Goal: Transaction & Acquisition: Purchase product/service

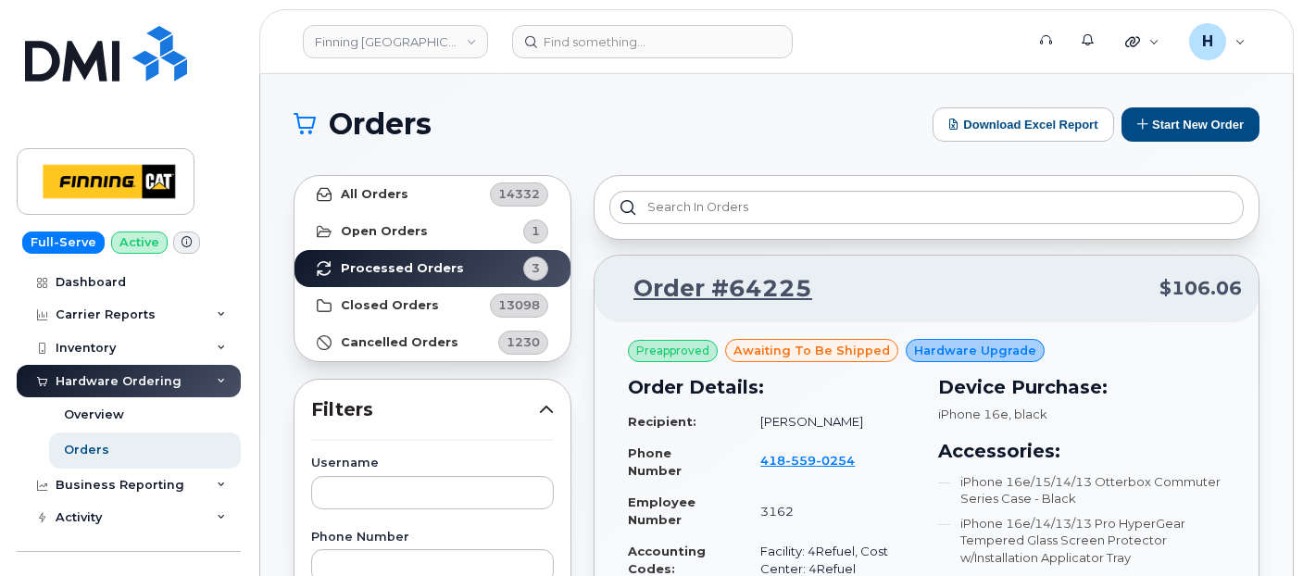
scroll to position [103, 0]
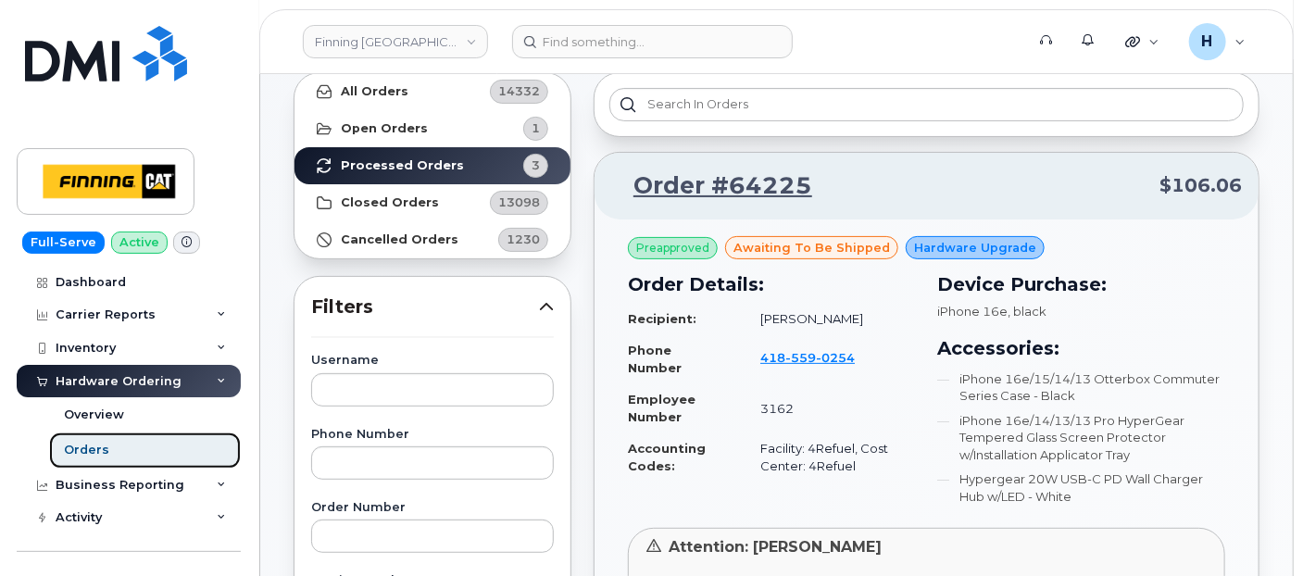
drag, startPoint x: 103, startPoint y: 452, endPoint x: 231, endPoint y: 382, distance: 145.9
click at [103, 452] on div "Orders" at bounding box center [86, 450] width 45 height 17
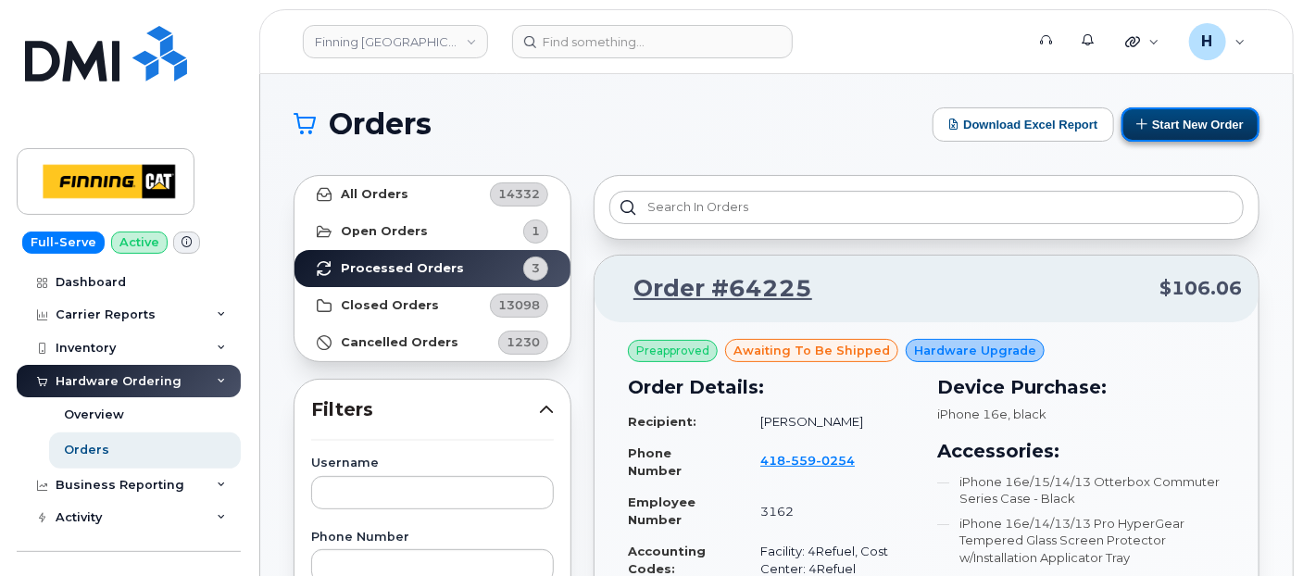
click at [1159, 121] on button "Start New Order" at bounding box center [1191, 124] width 138 height 34
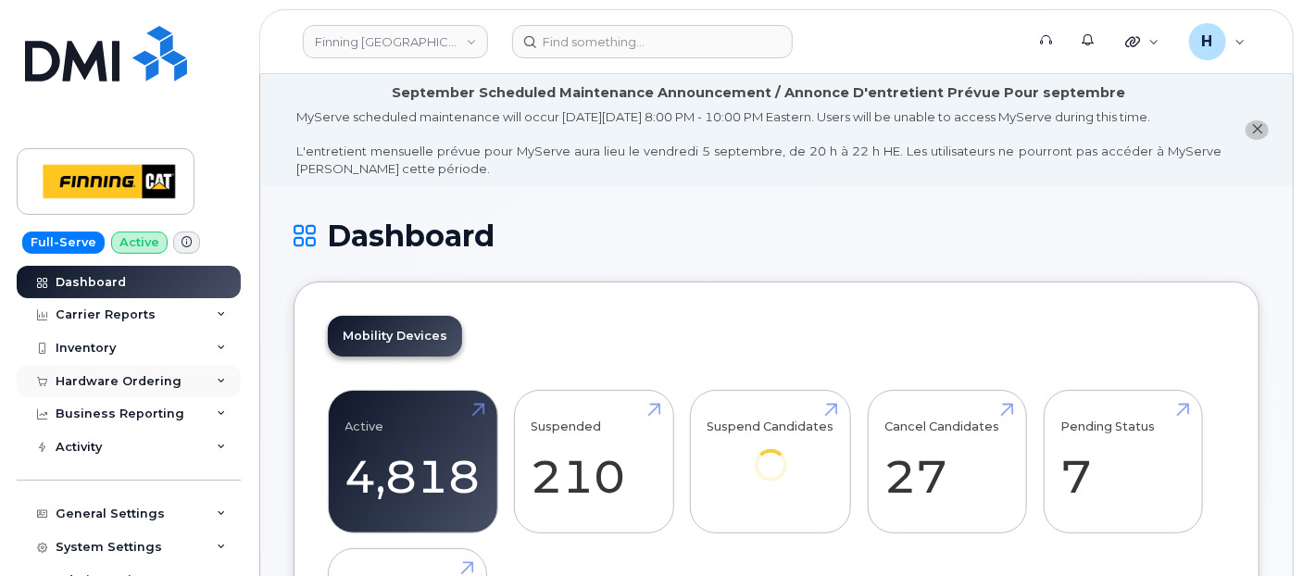
click at [148, 370] on div "Hardware Ordering" at bounding box center [129, 381] width 224 height 33
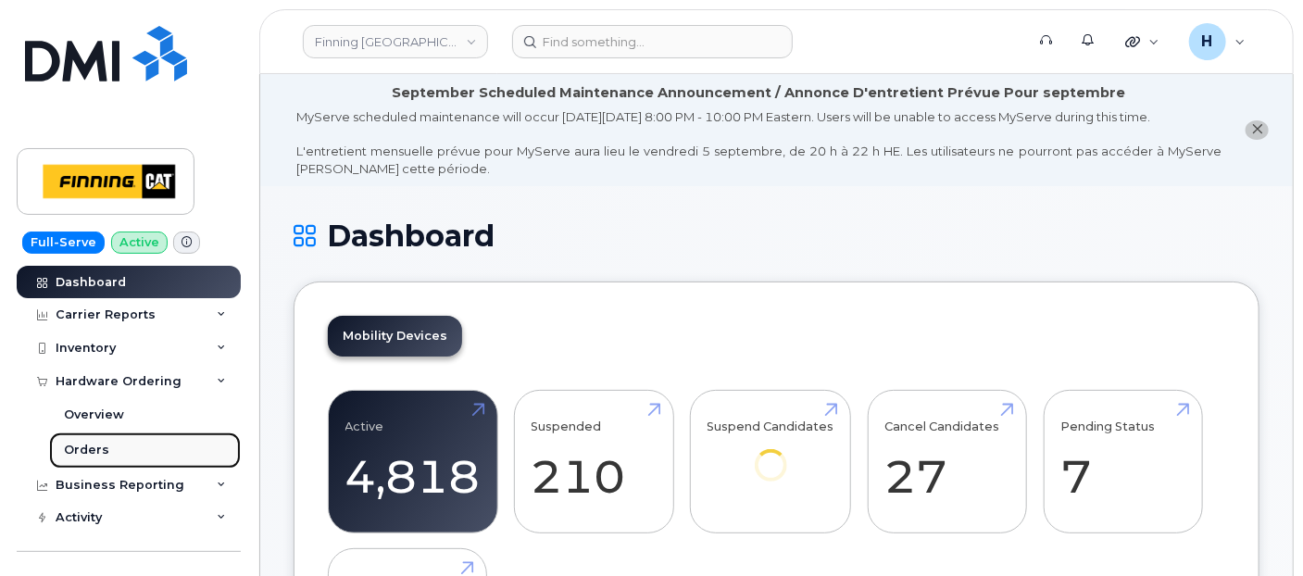
click at [136, 445] on link "Orders" at bounding box center [145, 450] width 192 height 35
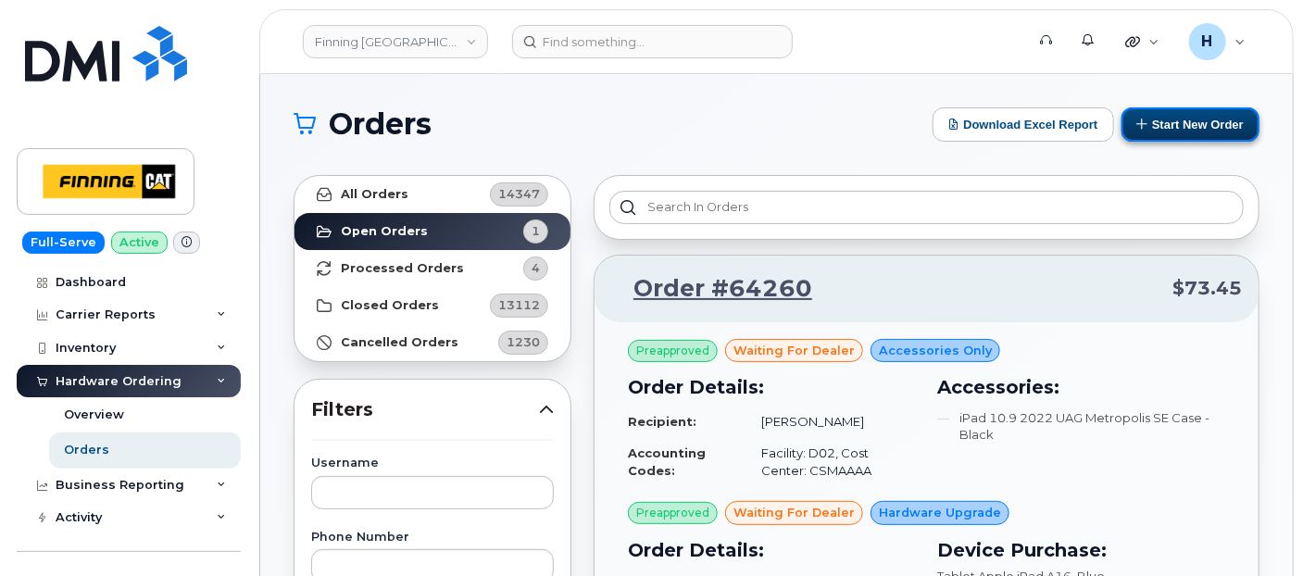
click at [1164, 120] on button "Start New Order" at bounding box center [1191, 124] width 138 height 34
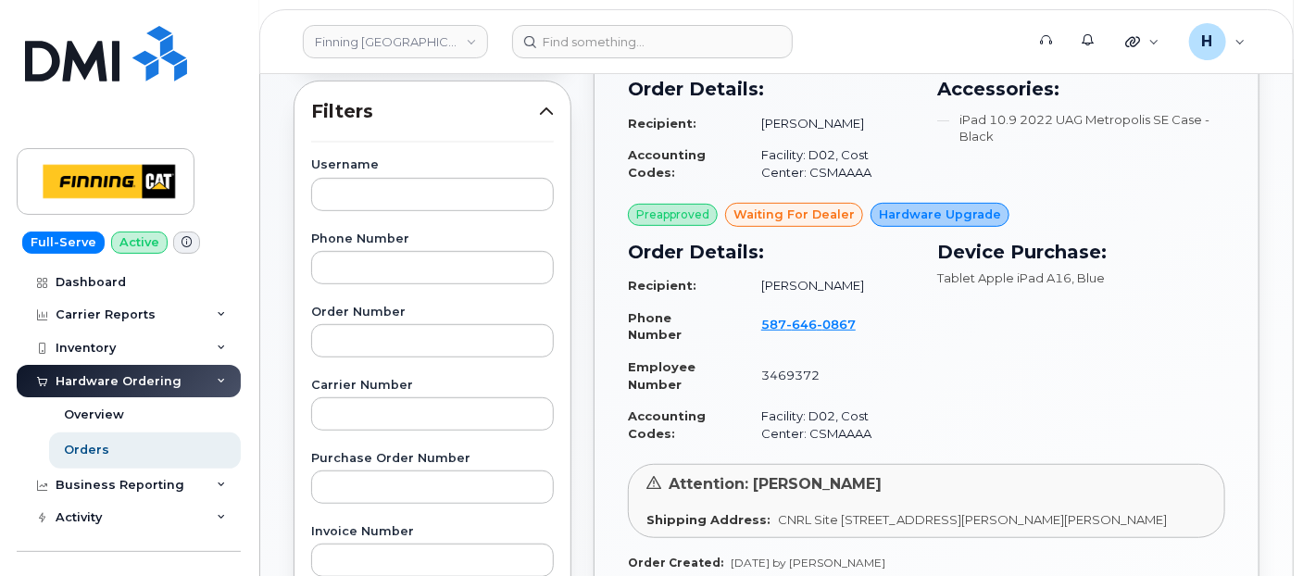
scroll to position [514, 0]
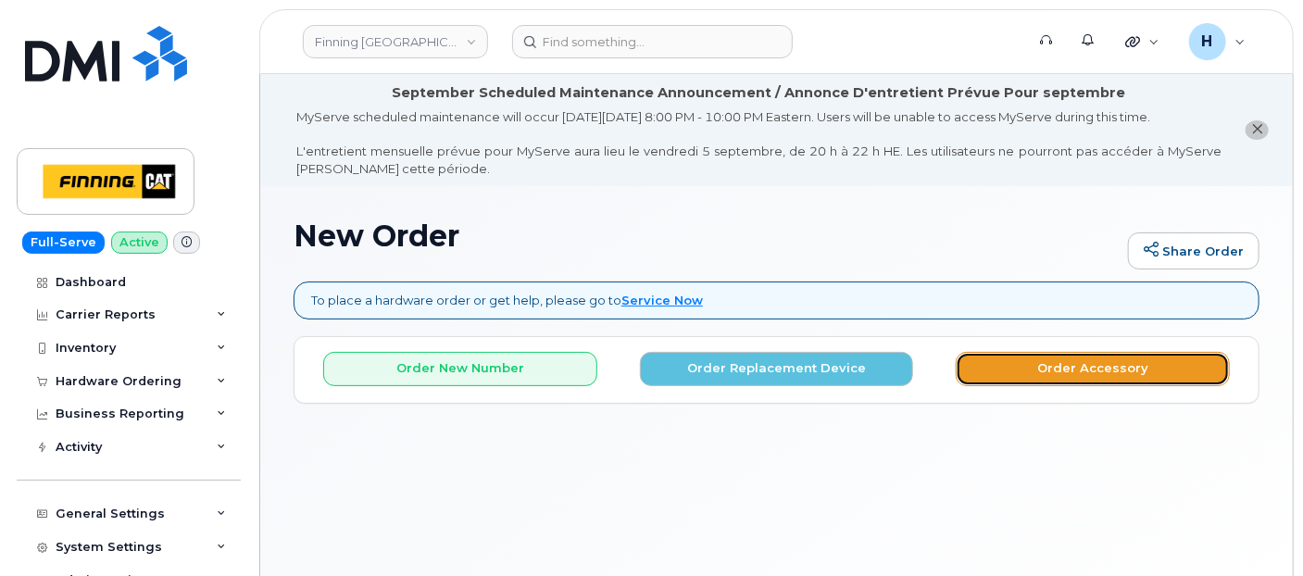
click at [1055, 356] on button "Order Accessory" at bounding box center [1093, 369] width 274 height 34
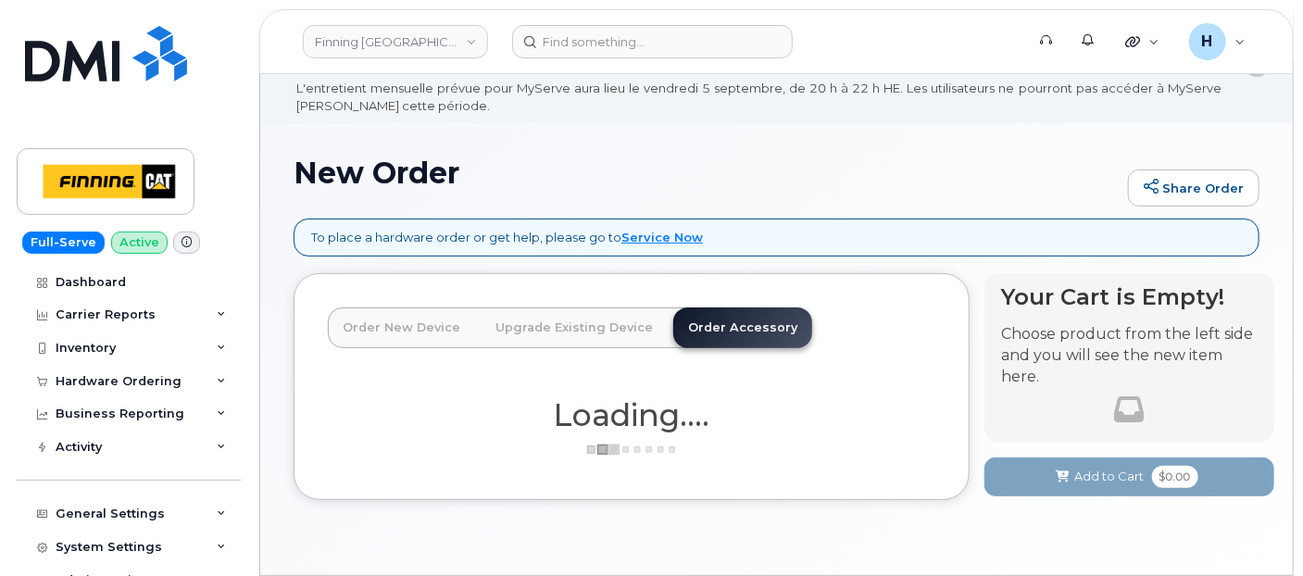
scroll to position [120, 0]
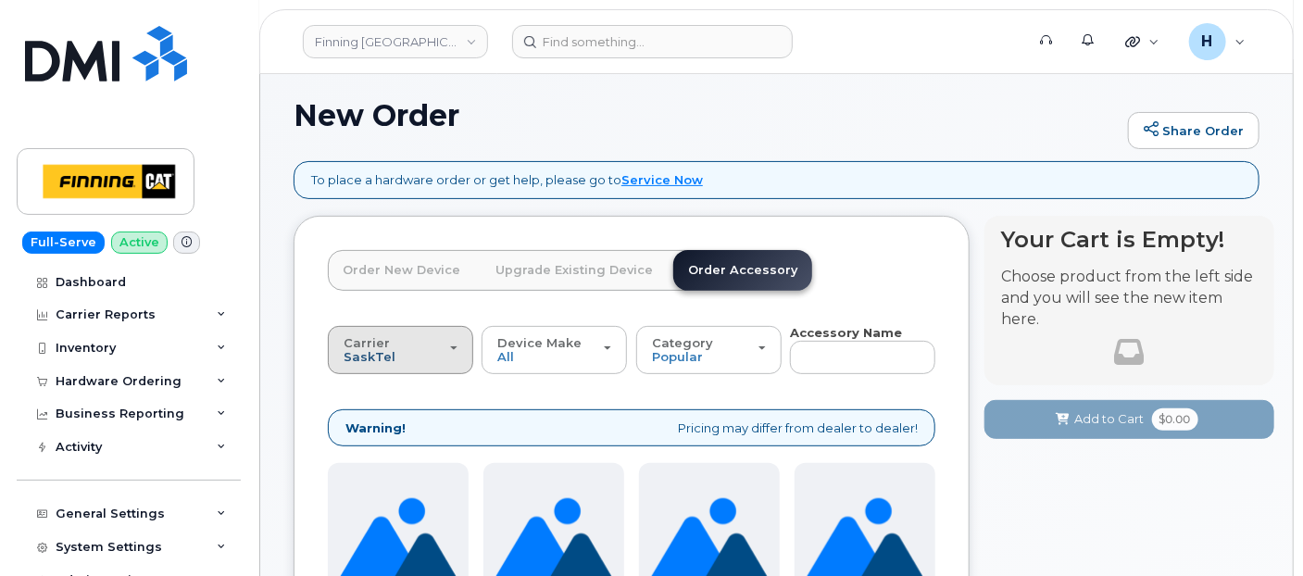
click at [388, 355] on span "SaskTel" at bounding box center [370, 356] width 52 height 15
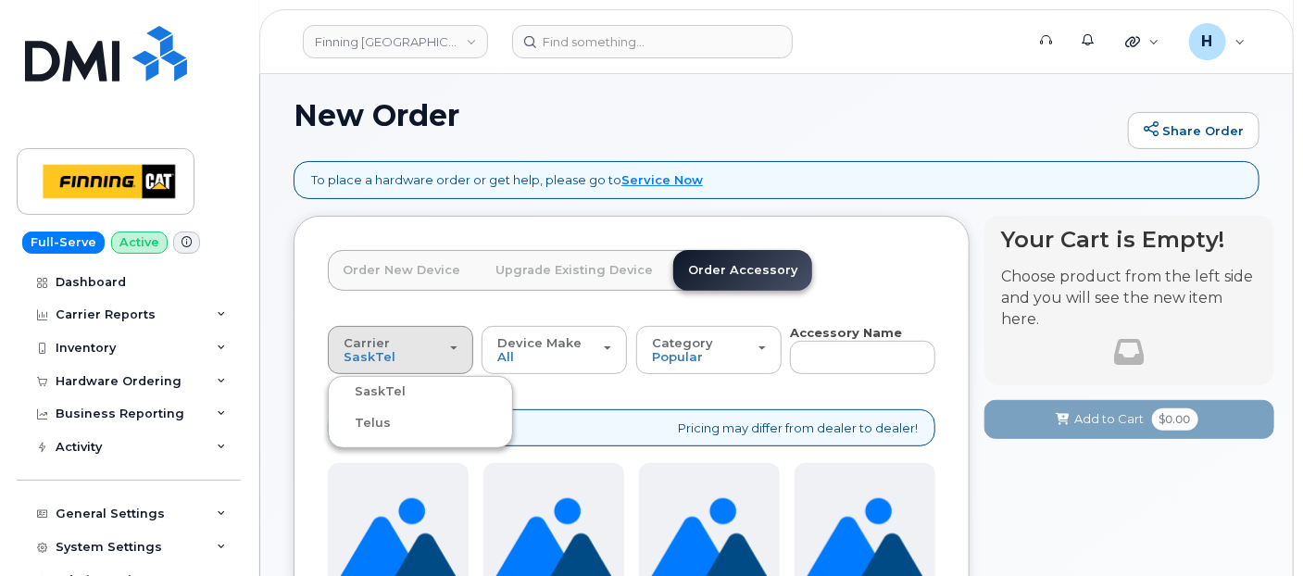
click at [381, 430] on label "Telus" at bounding box center [361, 423] width 58 height 22
click at [0, 0] on input "Telus" at bounding box center [0, 0] width 0 height 0
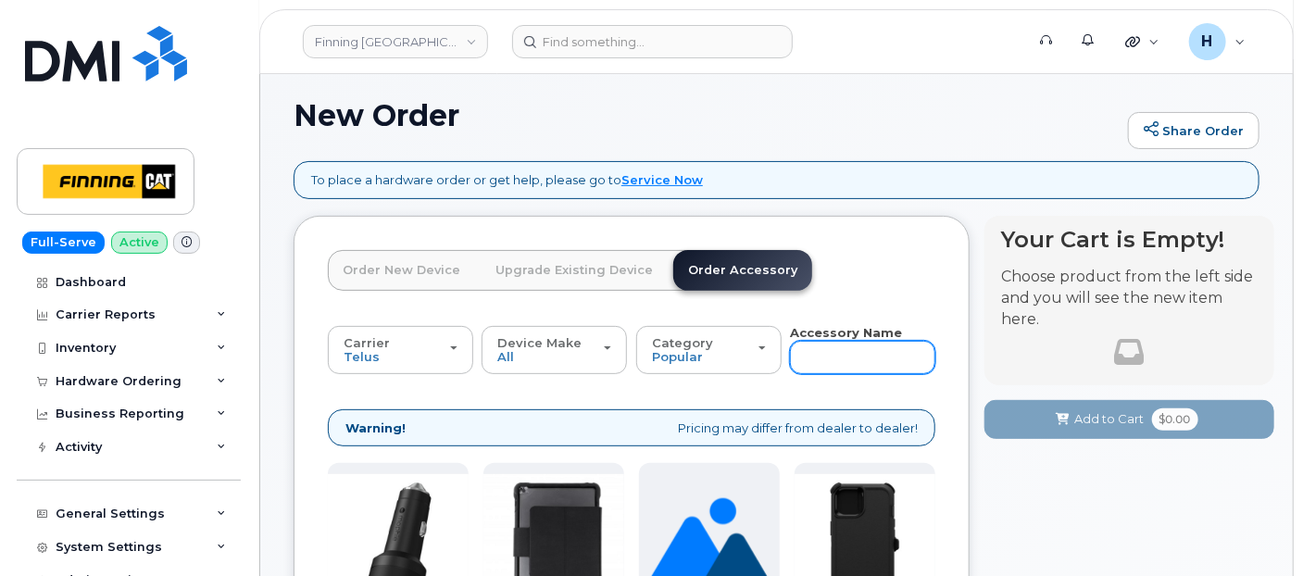
click at [835, 352] on input "text" at bounding box center [862, 357] width 145 height 33
type input "11"
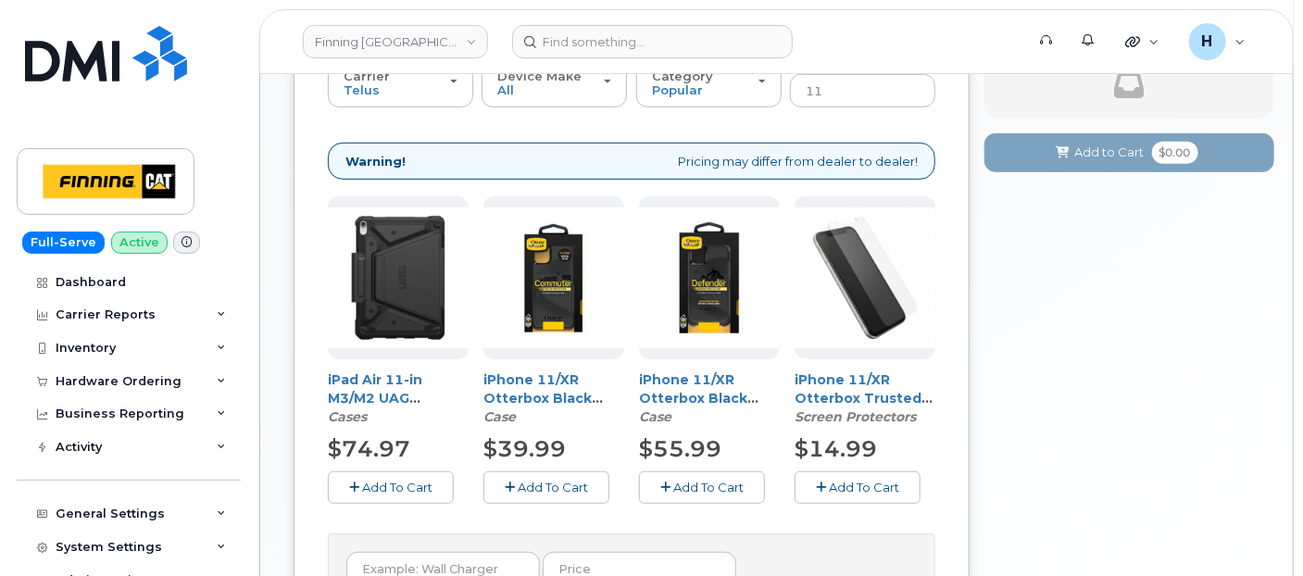
scroll to position [490, 0]
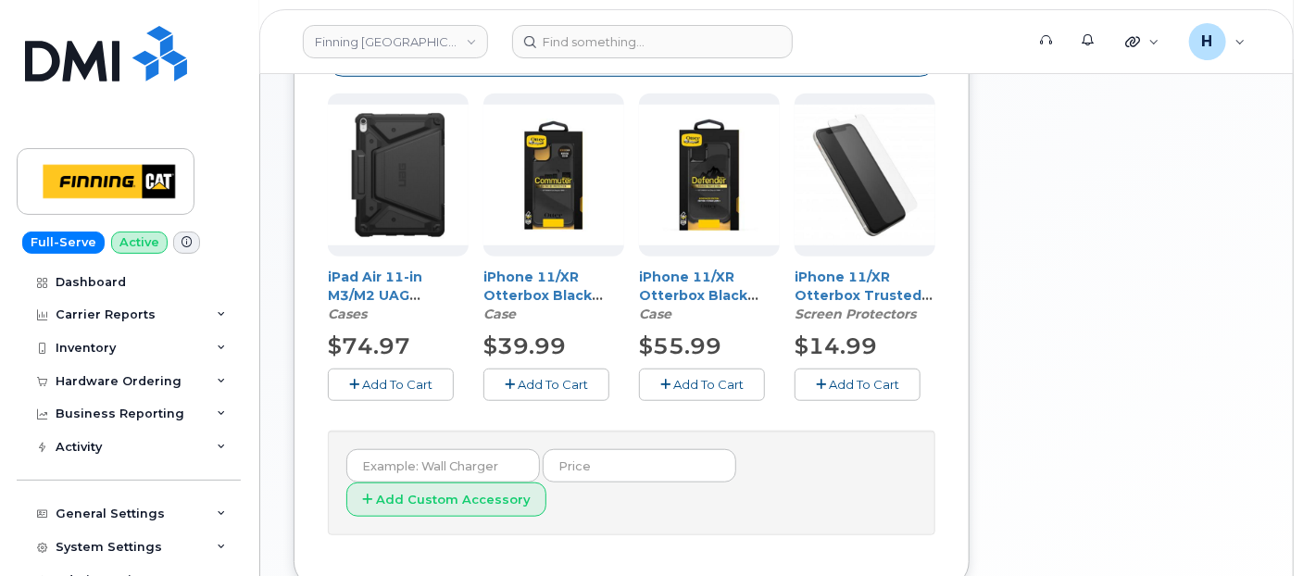
click at [639, 379] on button "Add To Cart" at bounding box center [702, 385] width 126 height 32
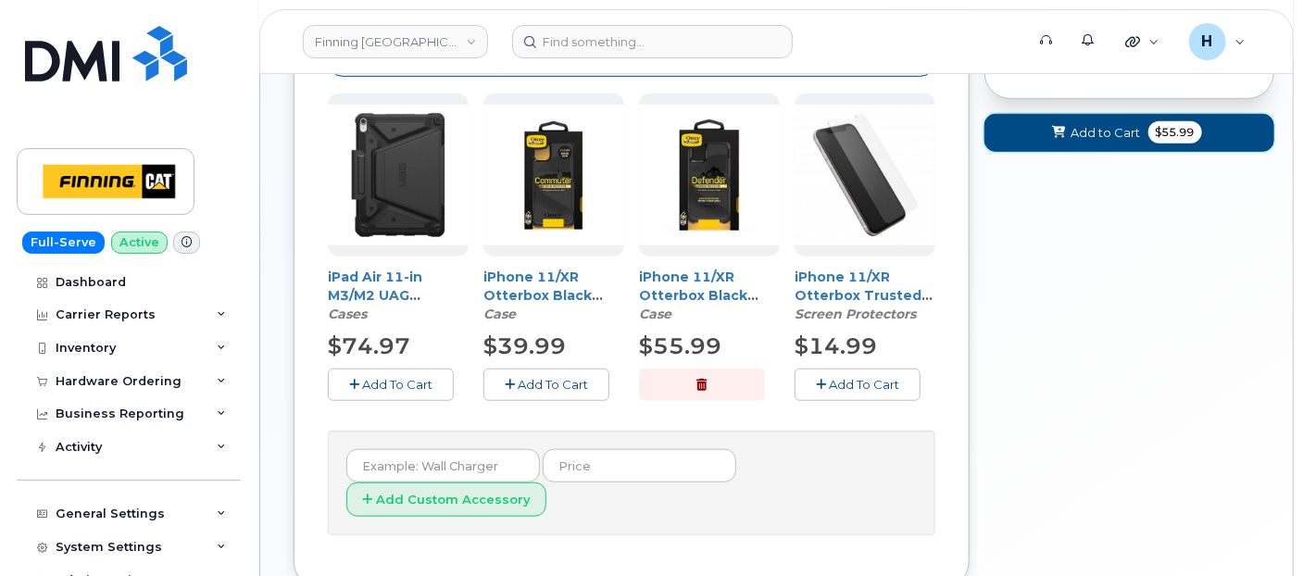
click at [1035, 145] on button "Add to Cart $55.99" at bounding box center [1130, 133] width 290 height 38
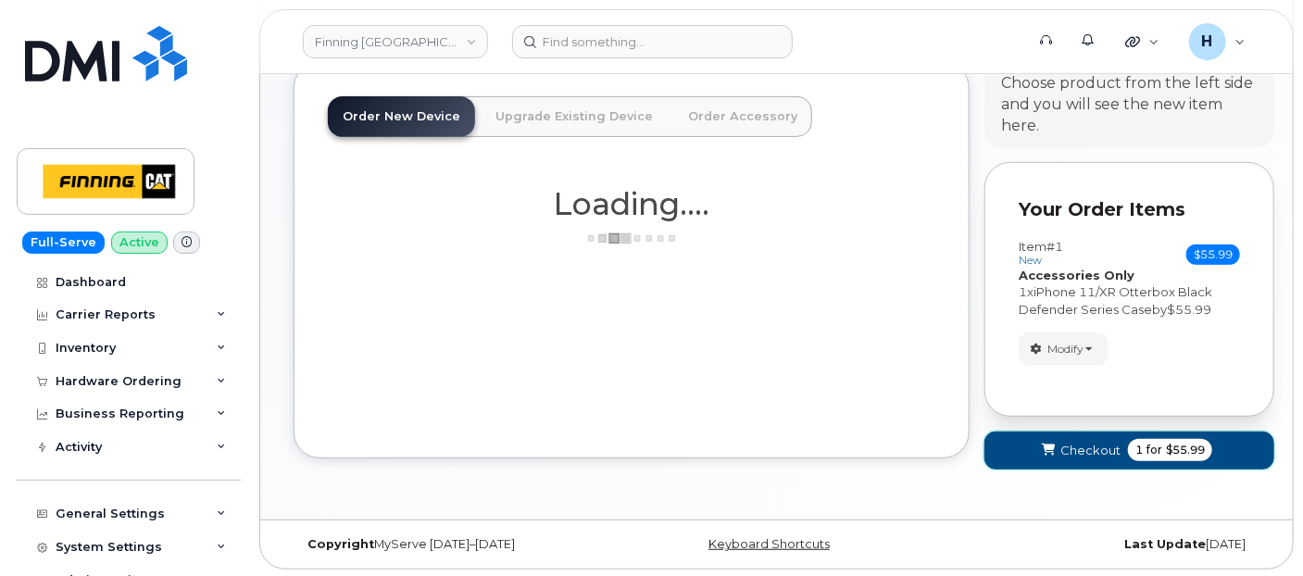
click at [1039, 452] on button "Checkout 1 for $55.99" at bounding box center [1130, 451] width 290 height 38
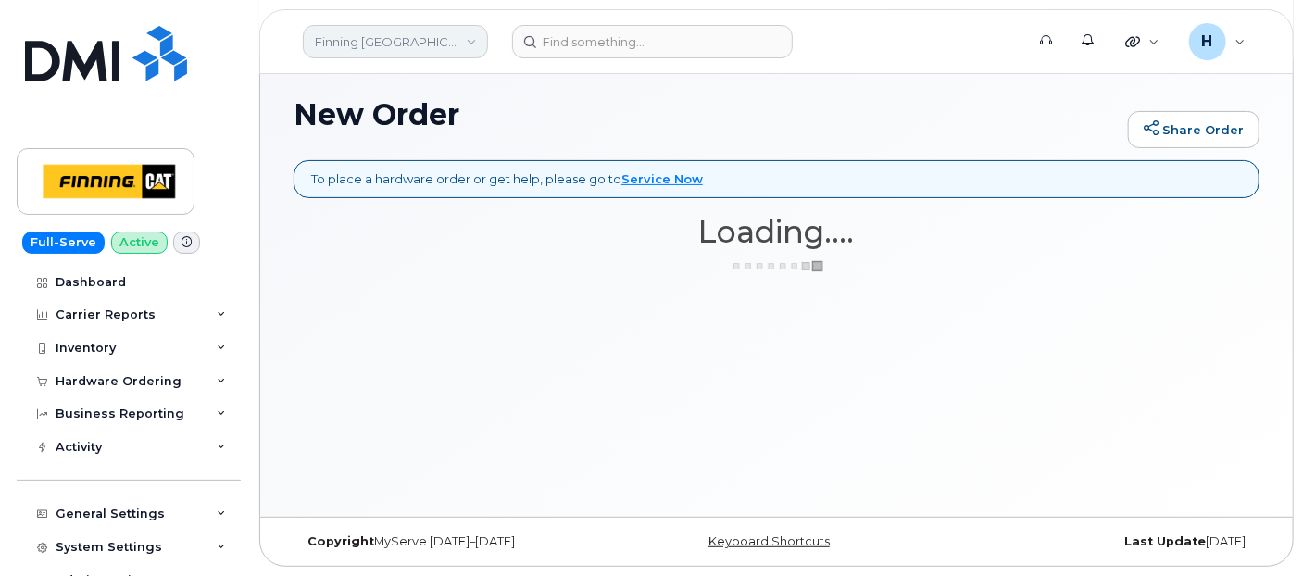
scroll to position [120, 0]
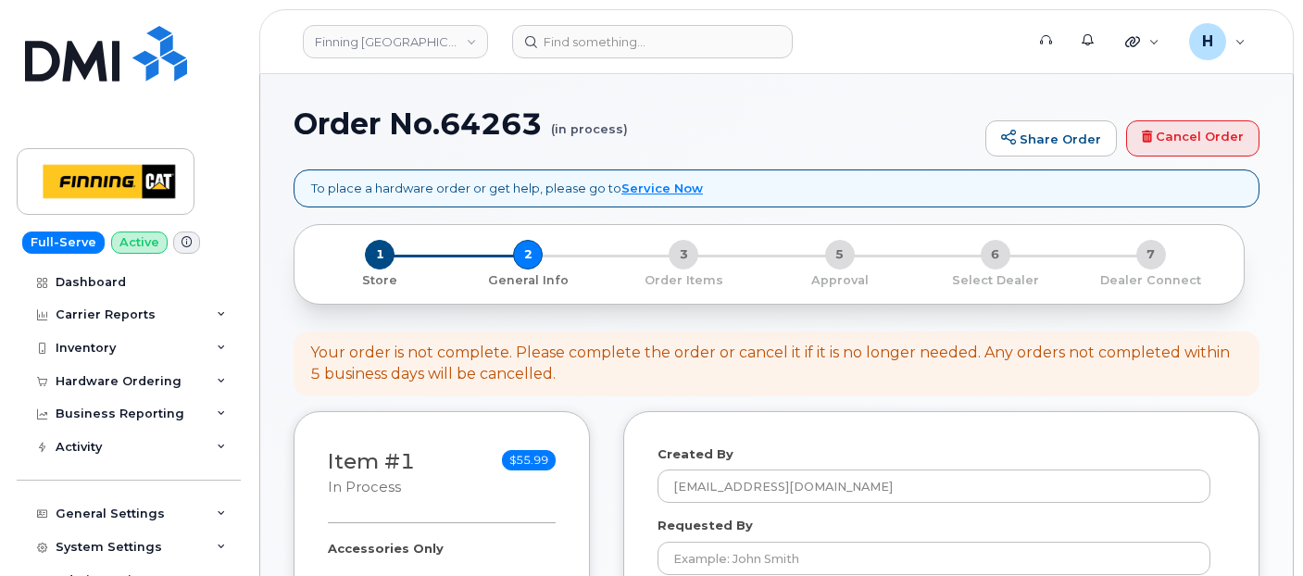
select select
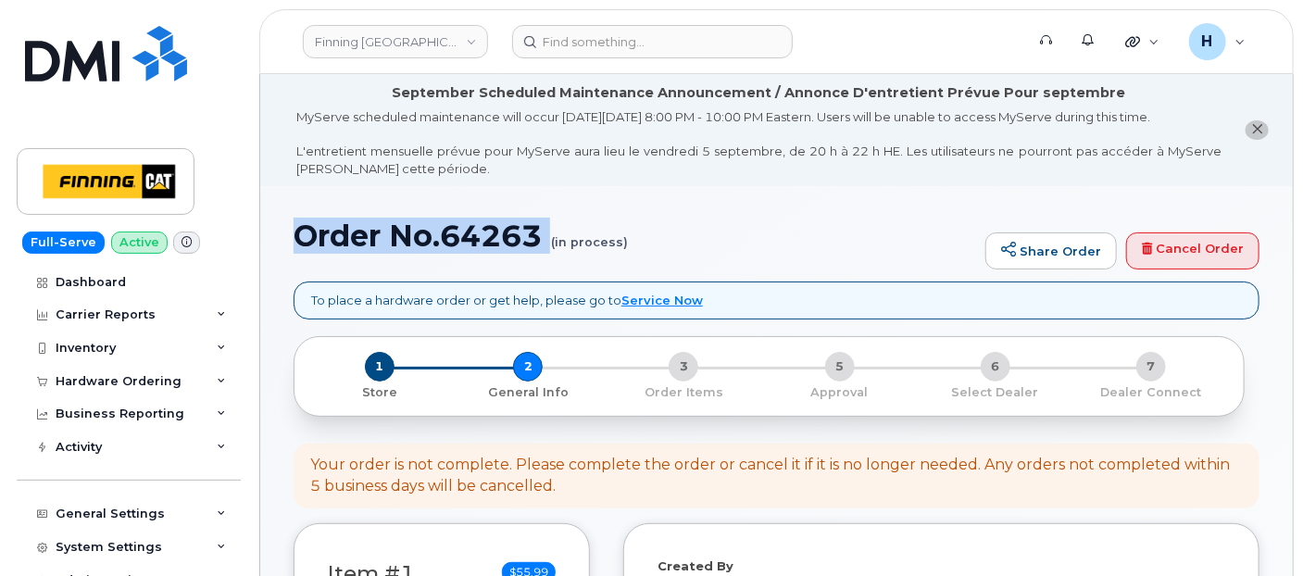
drag, startPoint x: 286, startPoint y: 246, endPoint x: 498, endPoint y: 269, distance: 213.3
copy h1 "Order No.64263"
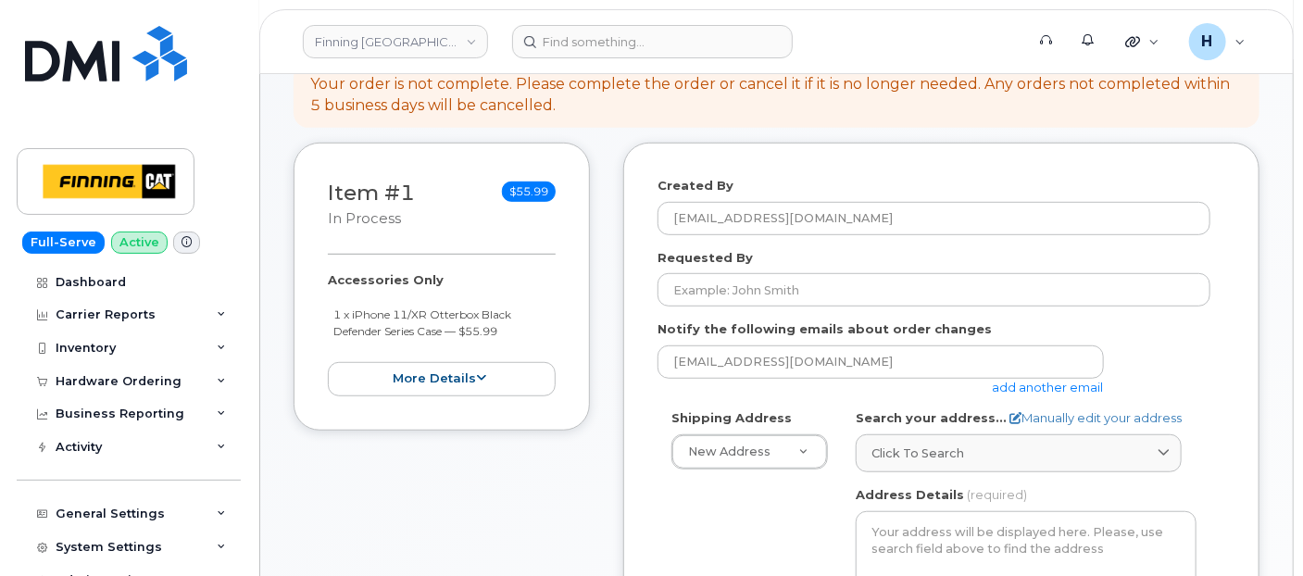
scroll to position [411, 0]
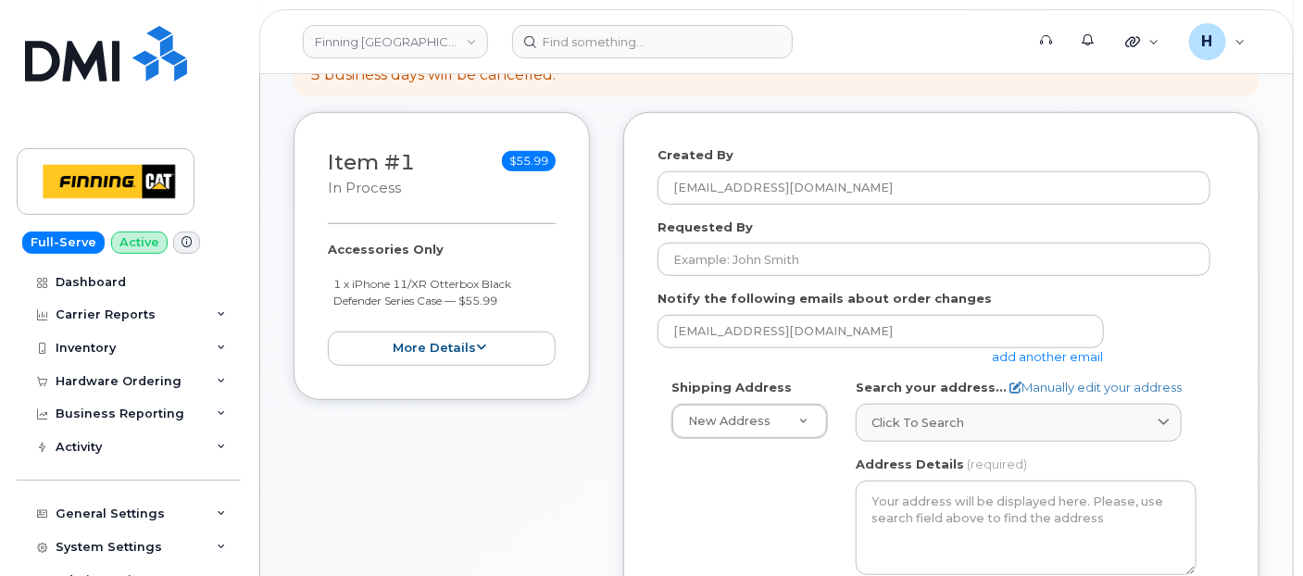
drag, startPoint x: 312, startPoint y: 242, endPoint x: 522, endPoint y: 302, distance: 218.7
click at [522, 302] on div "Item #1 in process $55.99 Accessories Only 1 x iPhone 11/XR Otterbox Black Defe…" at bounding box center [442, 256] width 296 height 288
copy div "Accessories Only 1 x iPhone 11/XR Otterbox Black Defender Series Case — $55.99"
click at [713, 275] on form "Created By hakaur@dminc.com Requested By Notify the following emails about orde…" at bounding box center [942, 548] width 568 height 805
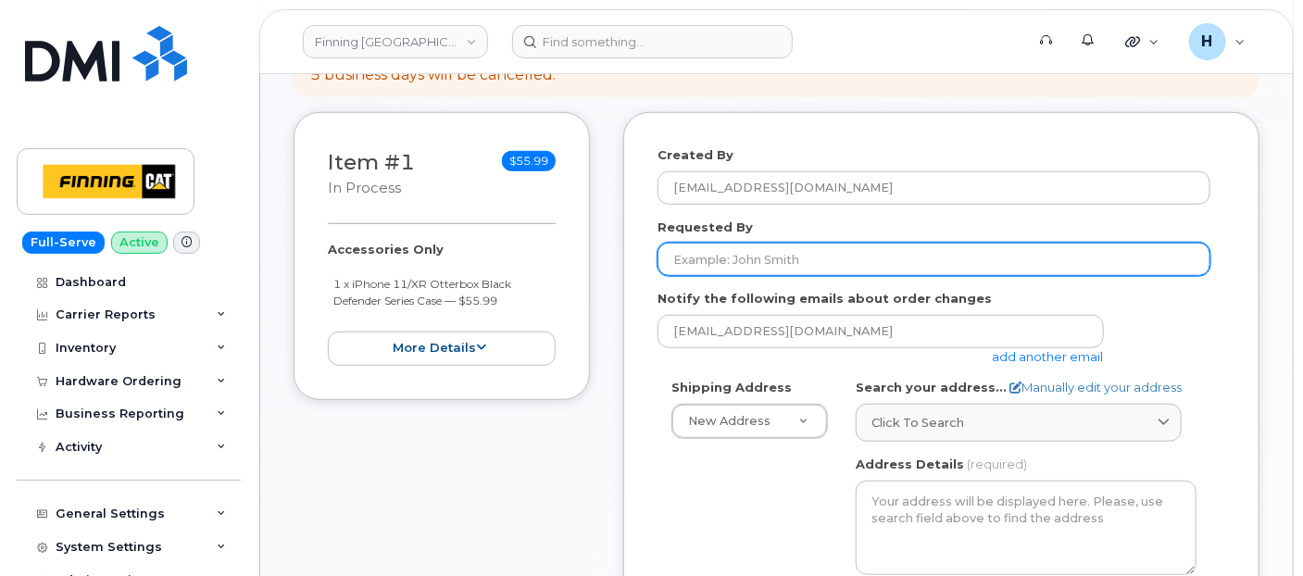
click at [717, 261] on input "Requested By" at bounding box center [934, 259] width 553 height 33
paste input "RITM0488464"
type input "RITM0488464"
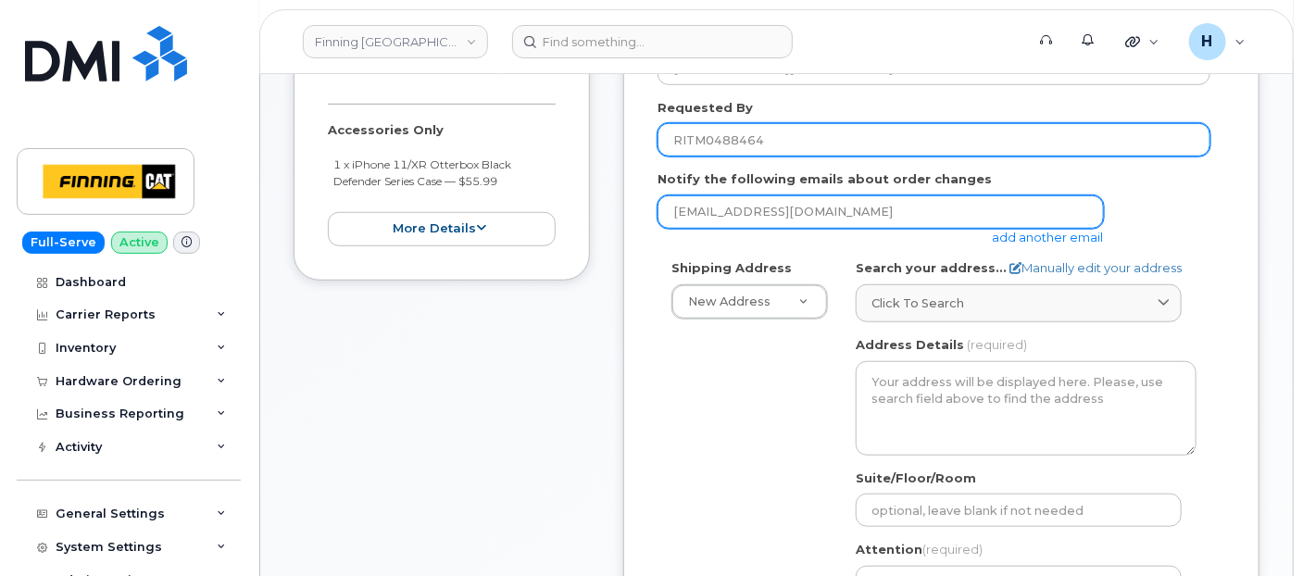
scroll to position [617, 0]
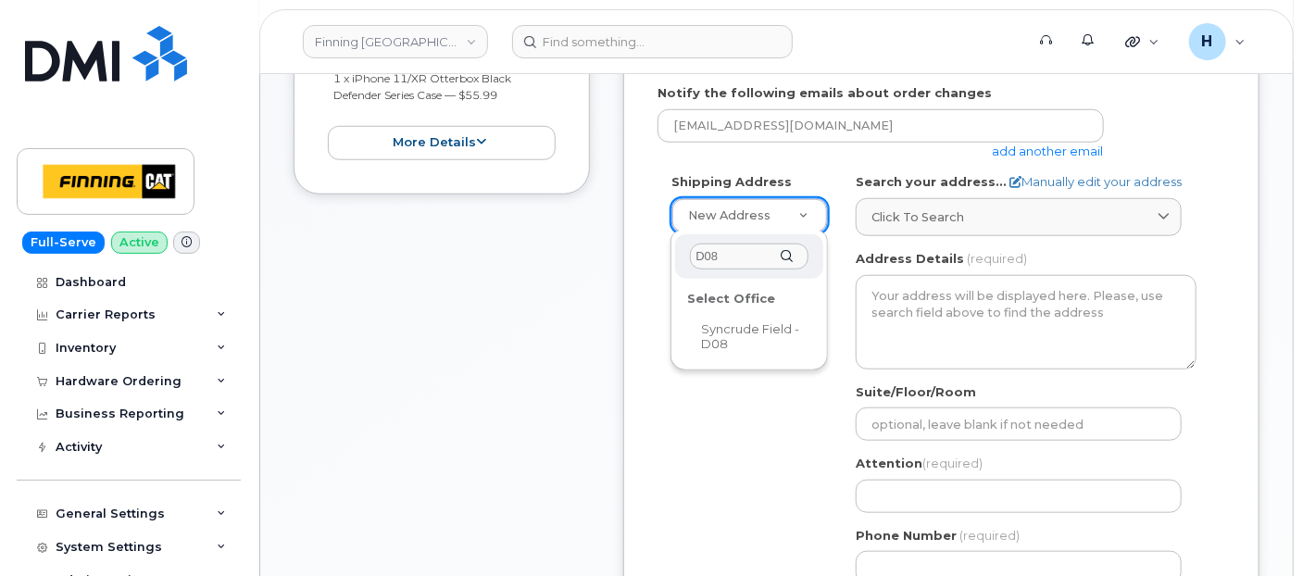
type input "D08"
select select
type textarea "Syncrude Field - Highway 63, Mildred Lake Industrial Park Mildred Lake Alberta …"
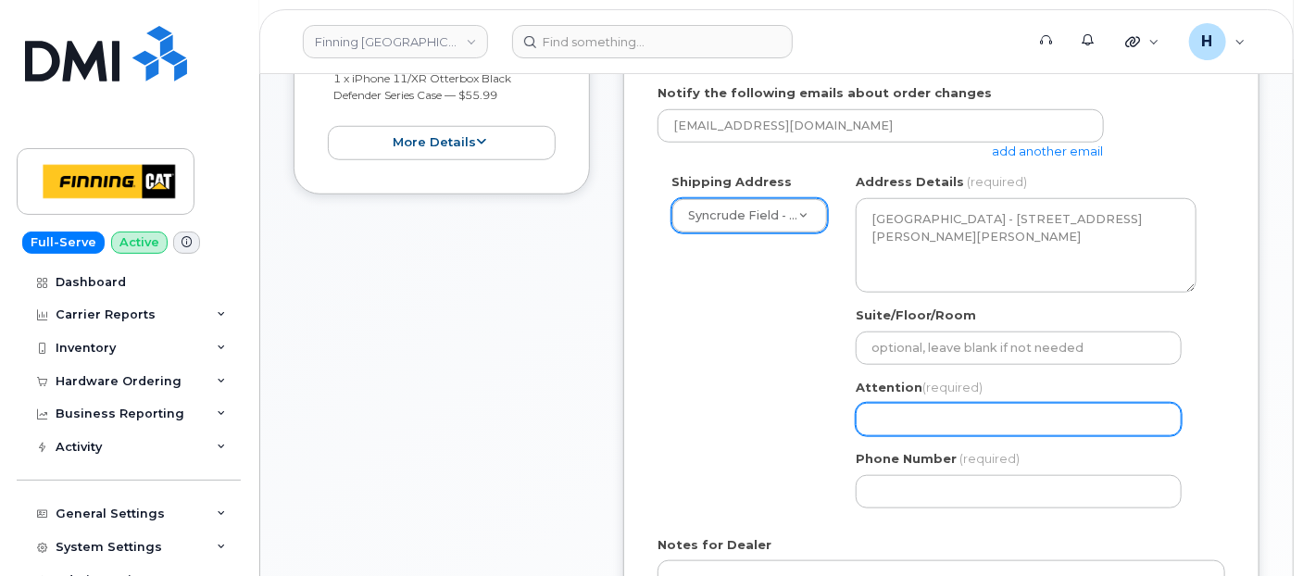
click at [899, 420] on input "Attention (required)" at bounding box center [1019, 419] width 326 height 33
paste input "[PERSON_NAME]"
select select
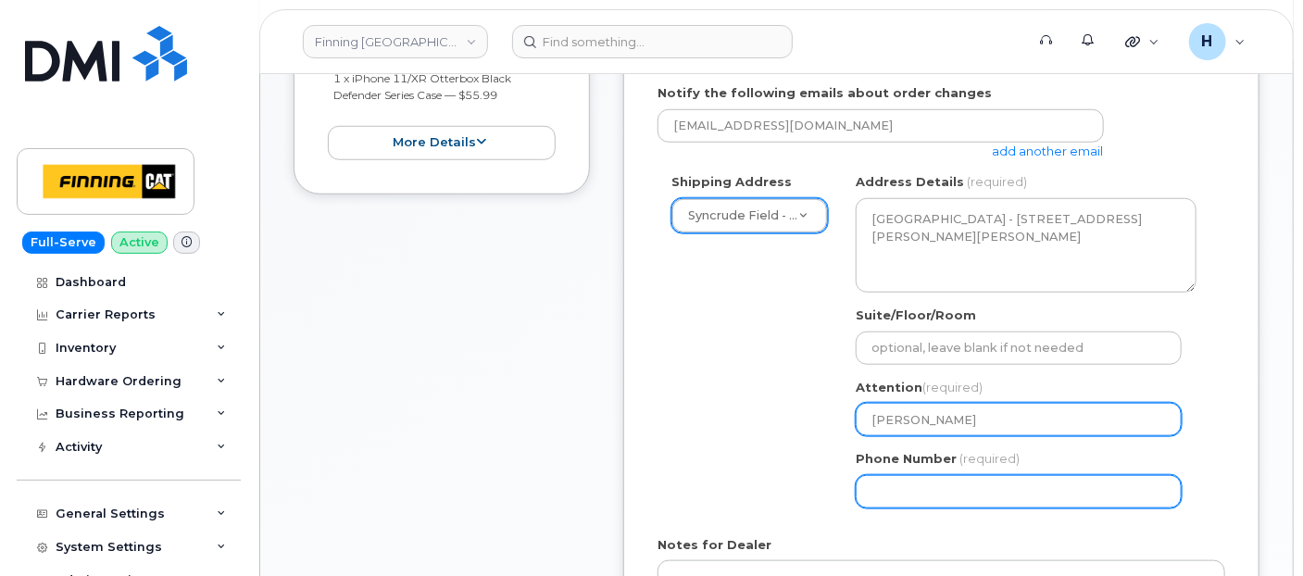
type input "[PERSON_NAME]"
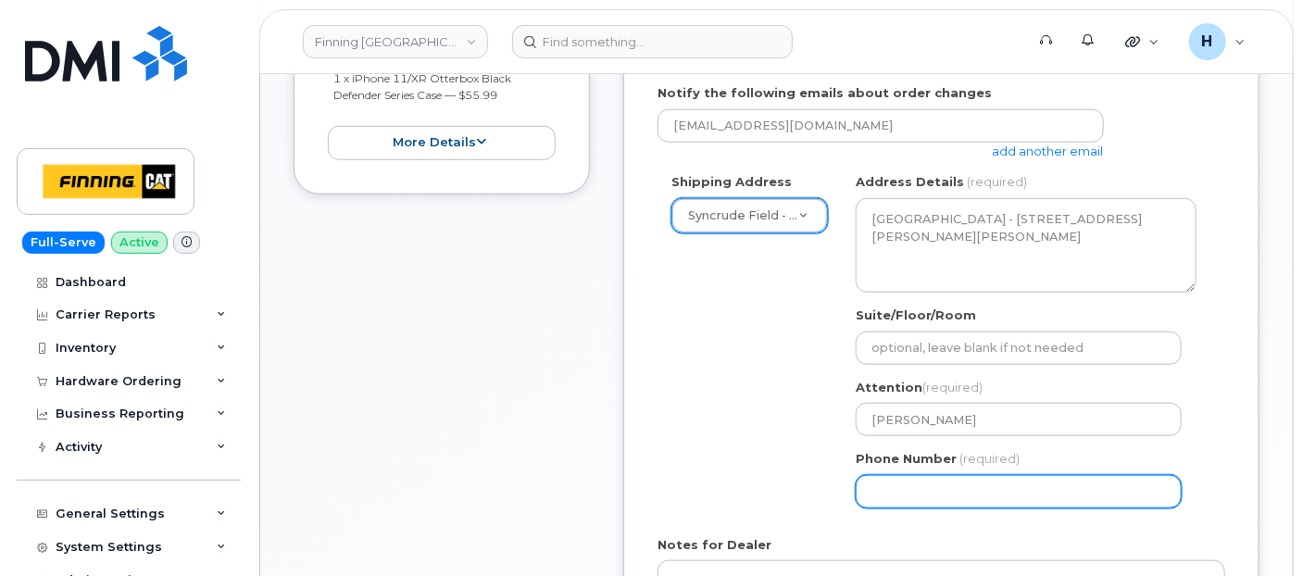
click at [894, 488] on input "Phone Number" at bounding box center [1019, 491] width 326 height 33
select select
type input "780790201"
select select
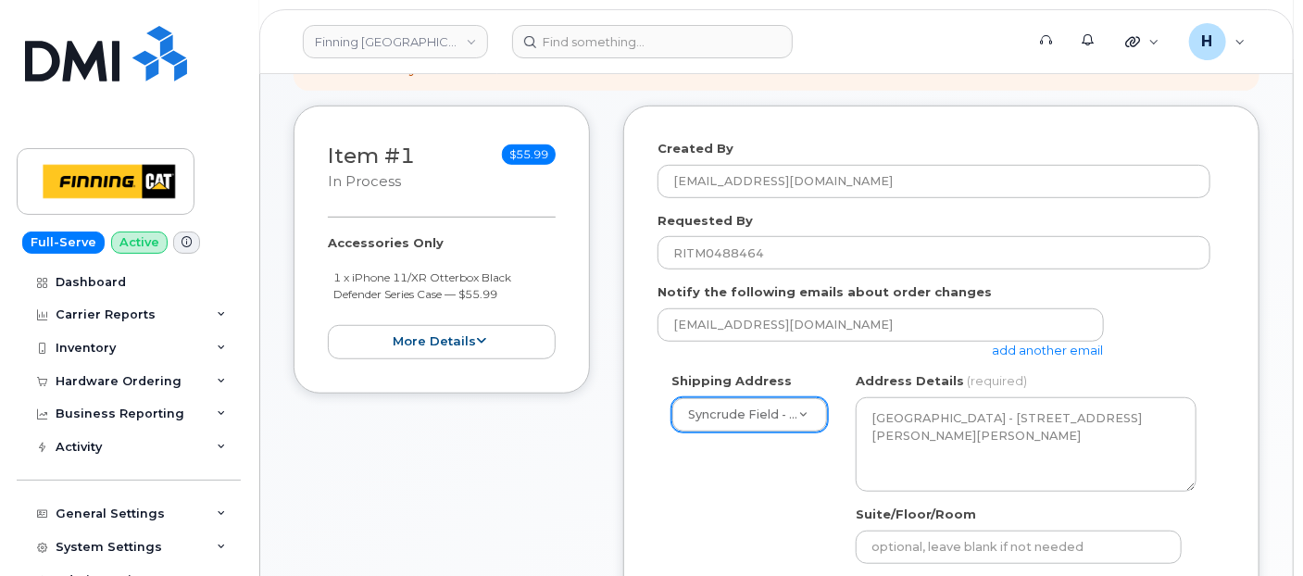
scroll to position [411, 0]
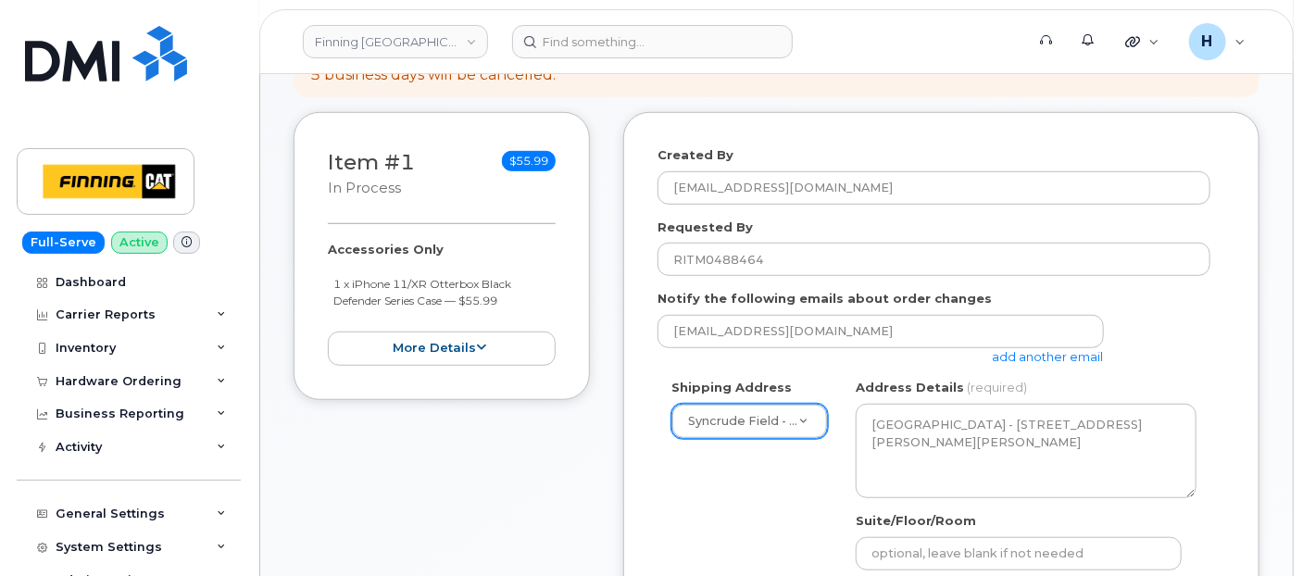
type input "7807902010"
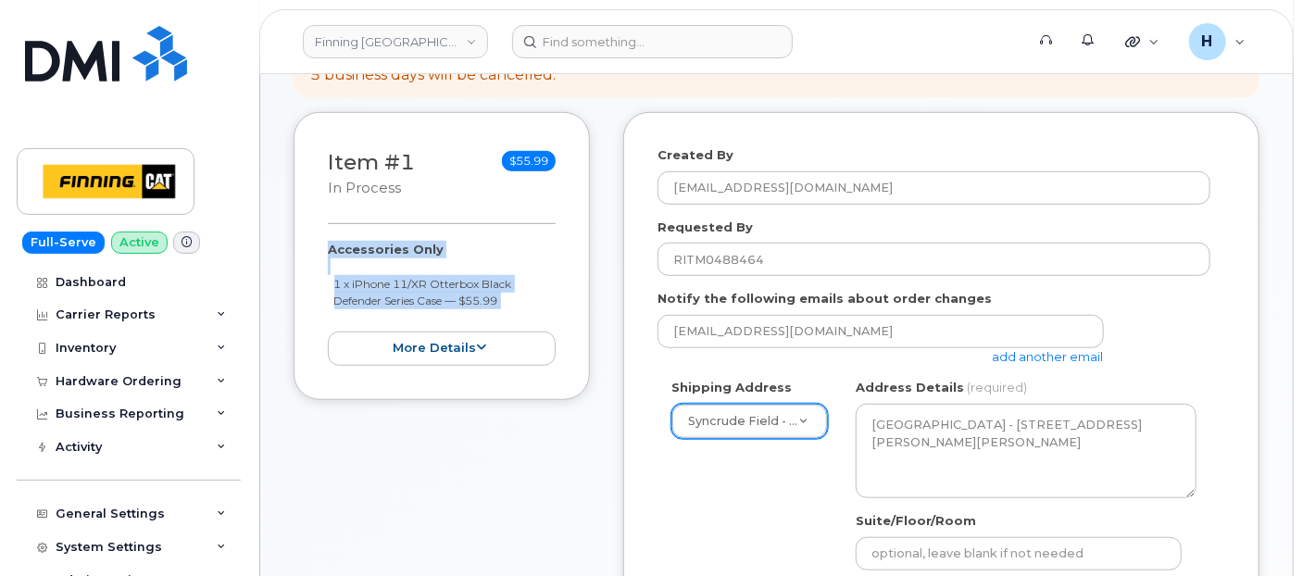
drag, startPoint x: 312, startPoint y: 245, endPoint x: 492, endPoint y: 307, distance: 190.1
click at [492, 307] on div "Item #1 in process $55.99 Accessories Only 1 x iPhone 11/XR Otterbox Black Defe…" at bounding box center [442, 256] width 296 height 288
copy div "Accessories Only 1 x iPhone 11/XR Otterbox Black Defender Series Case — $55.99 …"
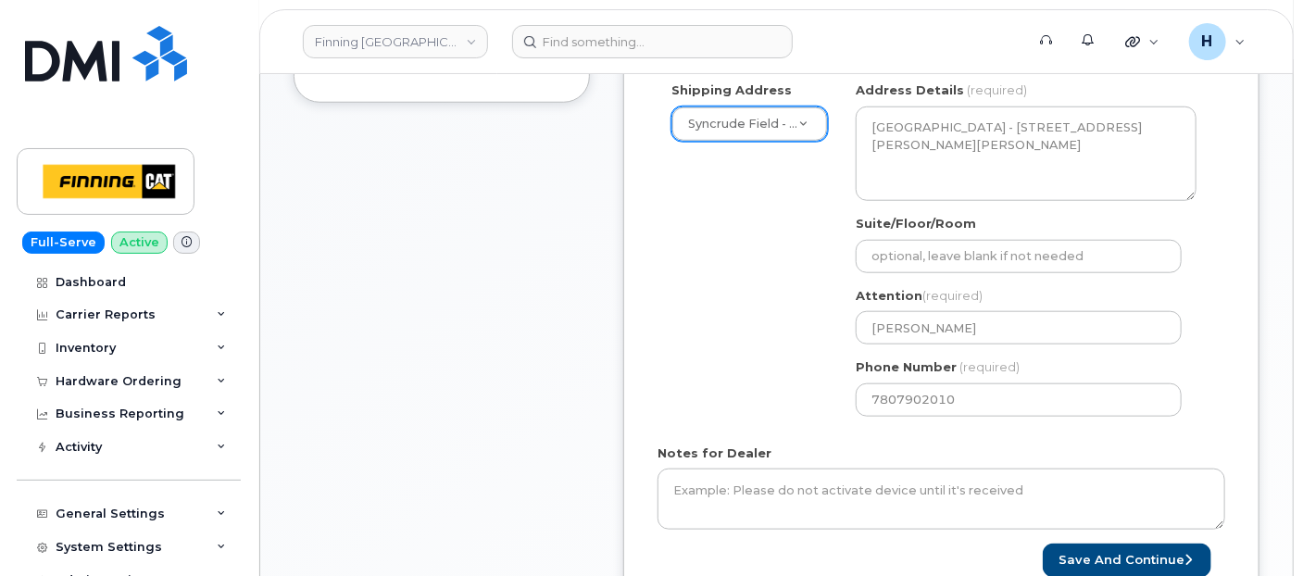
scroll to position [822, 0]
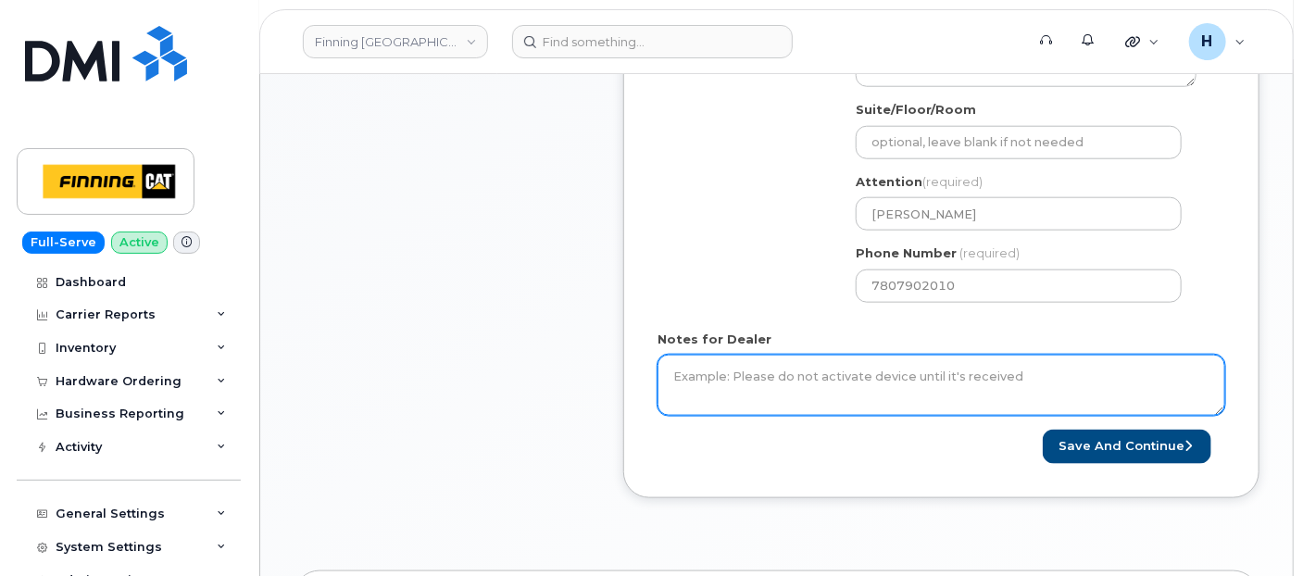
click at [716, 381] on textarea "Notes for Dealer" at bounding box center [942, 385] width 568 height 61
paste textarea "Accessories Only 1 x iPhone 11/XR Otterbox Black Defender Series Case — $55.99"
type textarea "Accessories Only 1 x iPhone 11/XR Otterbox Black Defender Series Case — $55.99 …"
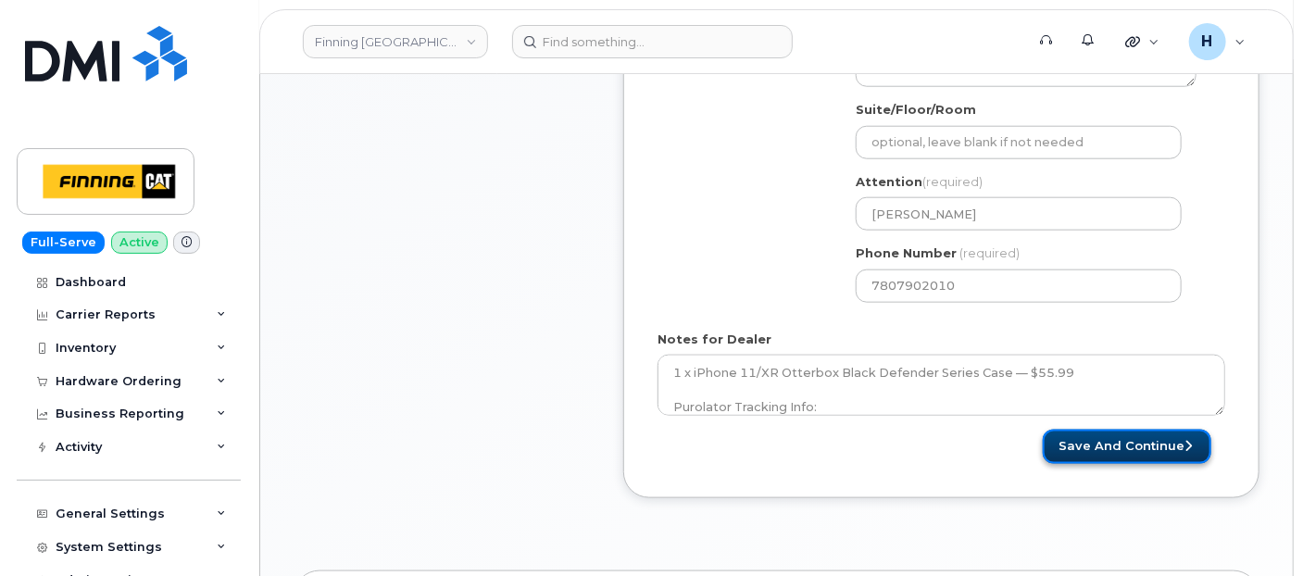
click at [1060, 444] on button "Save and Continue" at bounding box center [1127, 447] width 169 height 34
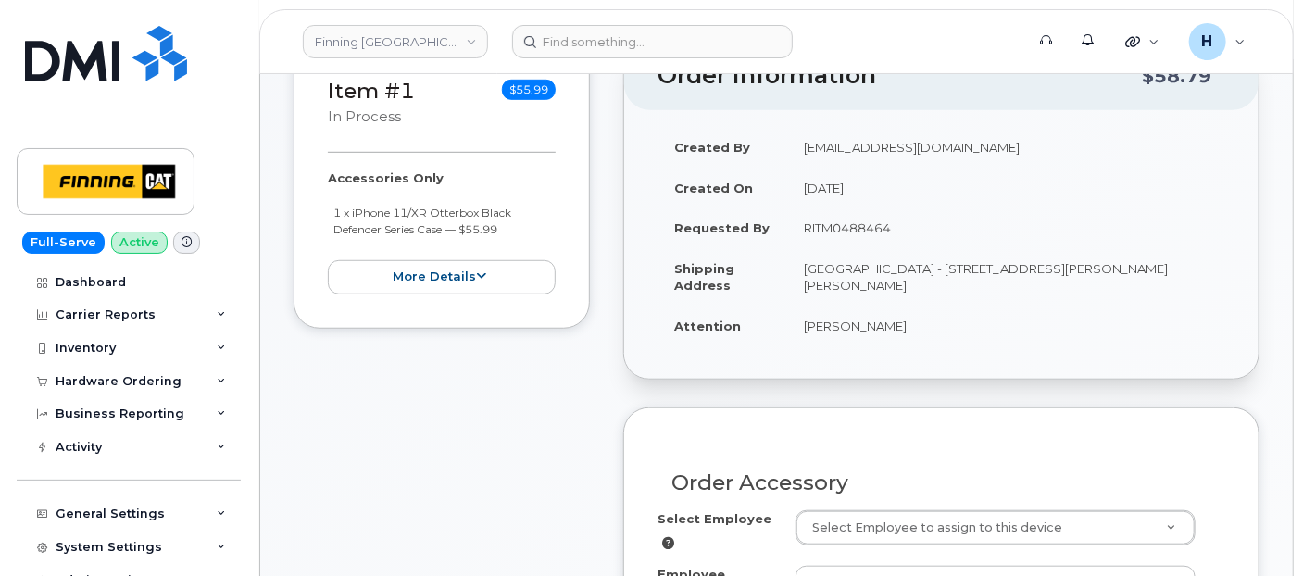
scroll to position [514, 0]
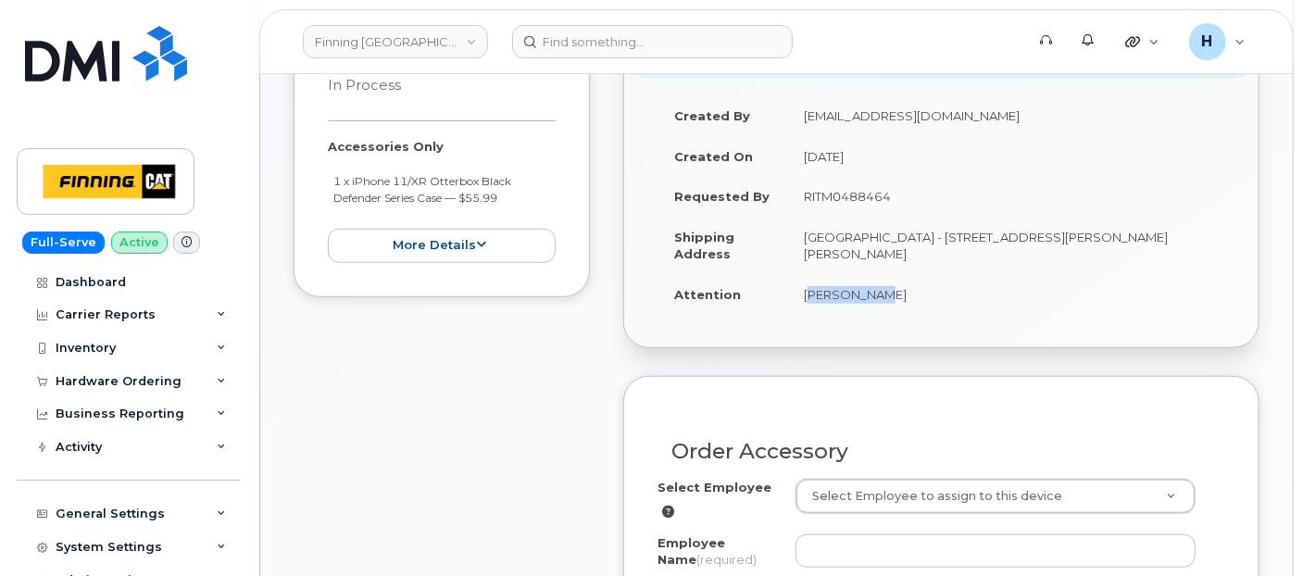
drag, startPoint x: 798, startPoint y: 295, endPoint x: 875, endPoint y: 307, distance: 78.0
click at [875, 307] on td "[PERSON_NAME]" at bounding box center [1006, 294] width 438 height 41
copy td "[PERSON_NAME]"
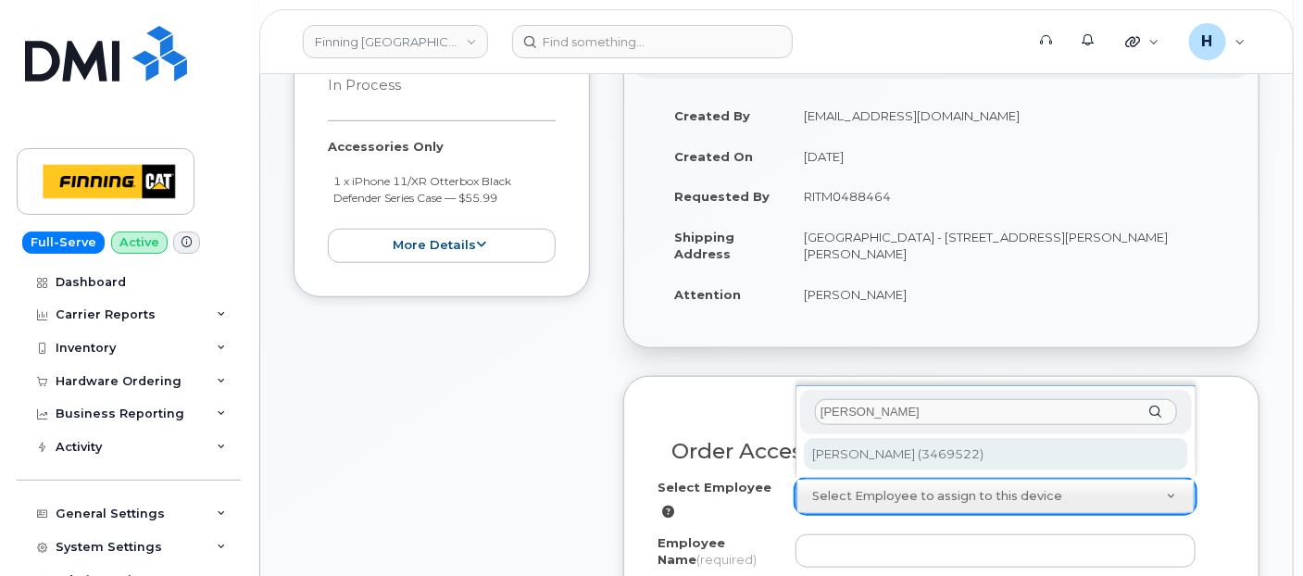
type input "[PERSON_NAME]"
type input "57621"
type input "[PERSON_NAME]"
select select "D08"
select select "CSMAAAA"
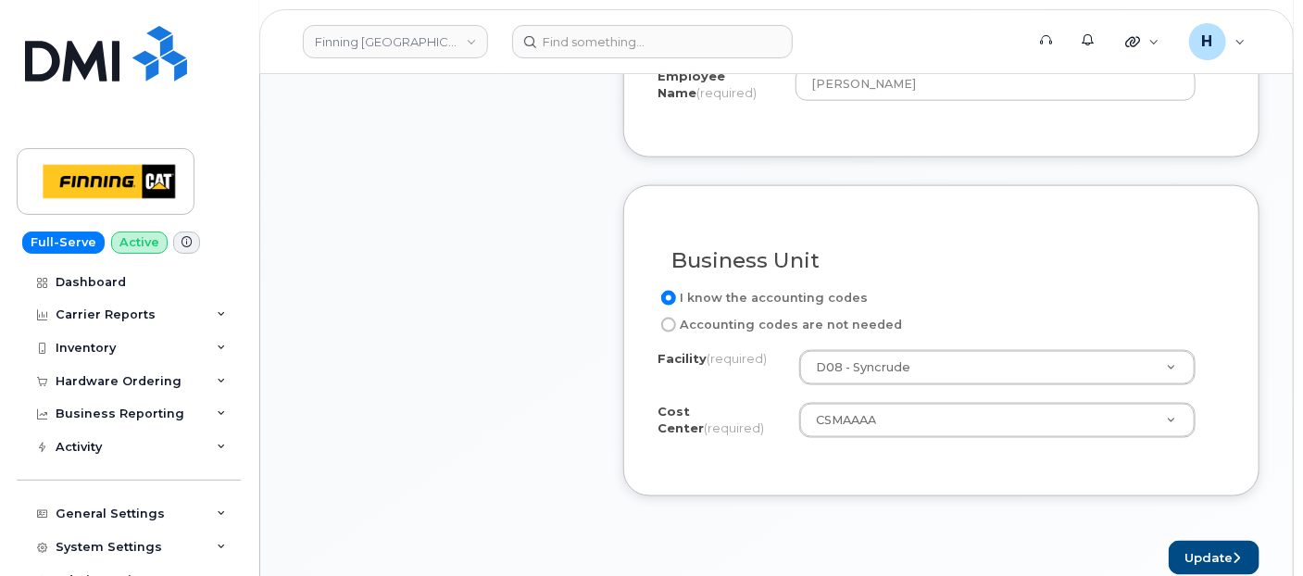
scroll to position [1132, 0]
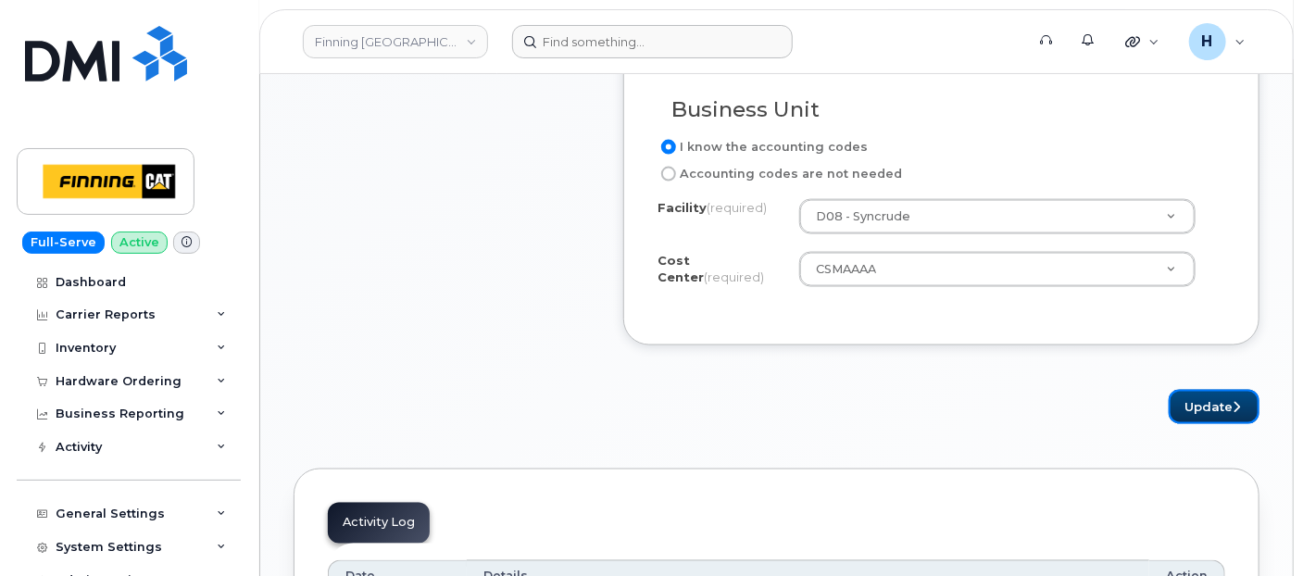
drag, startPoint x: 1204, startPoint y: 397, endPoint x: 799, endPoint y: 53, distance: 531.5
click at [1203, 392] on button "Update" at bounding box center [1214, 407] width 91 height 34
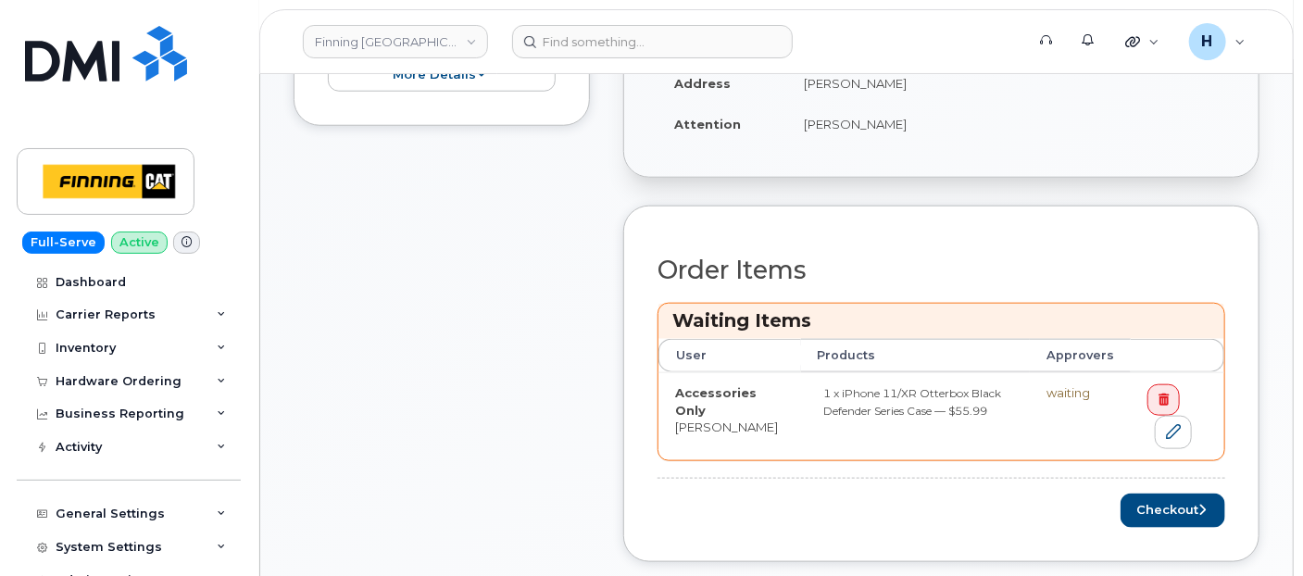
scroll to position [822, 0]
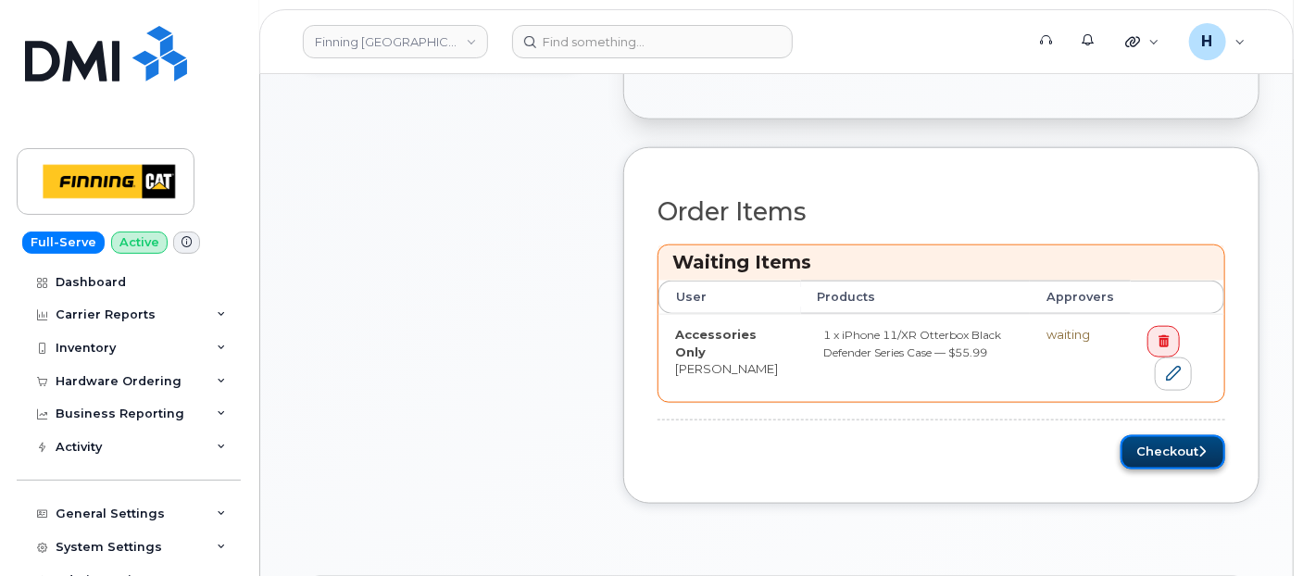
click at [1154, 435] on button "Checkout" at bounding box center [1173, 452] width 105 height 34
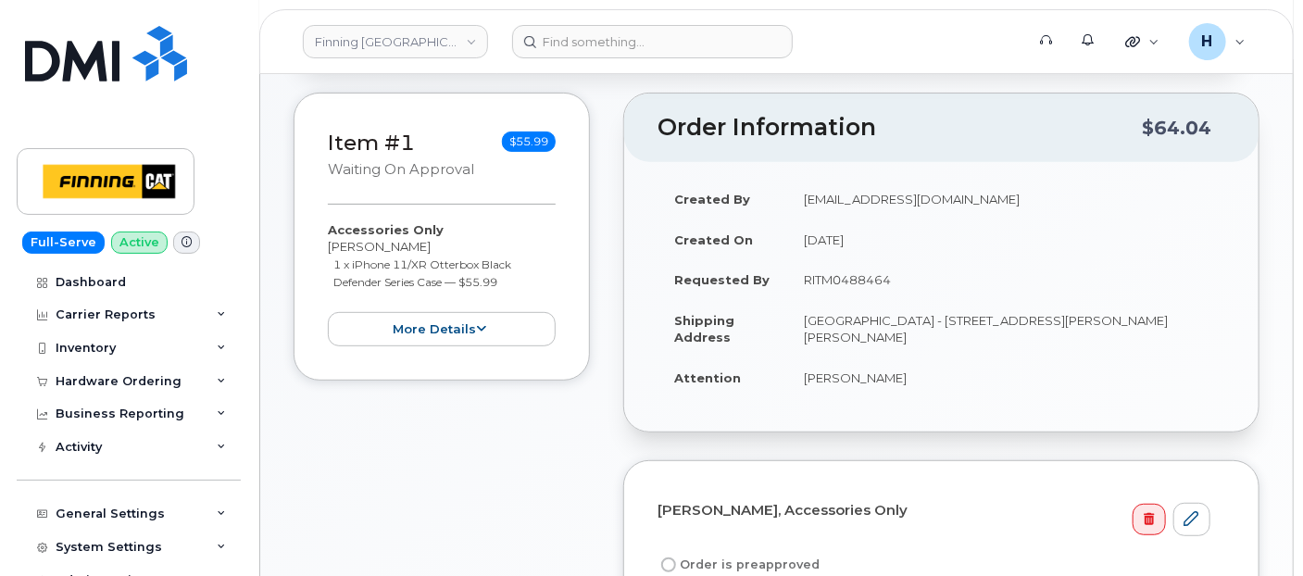
scroll to position [420, 0]
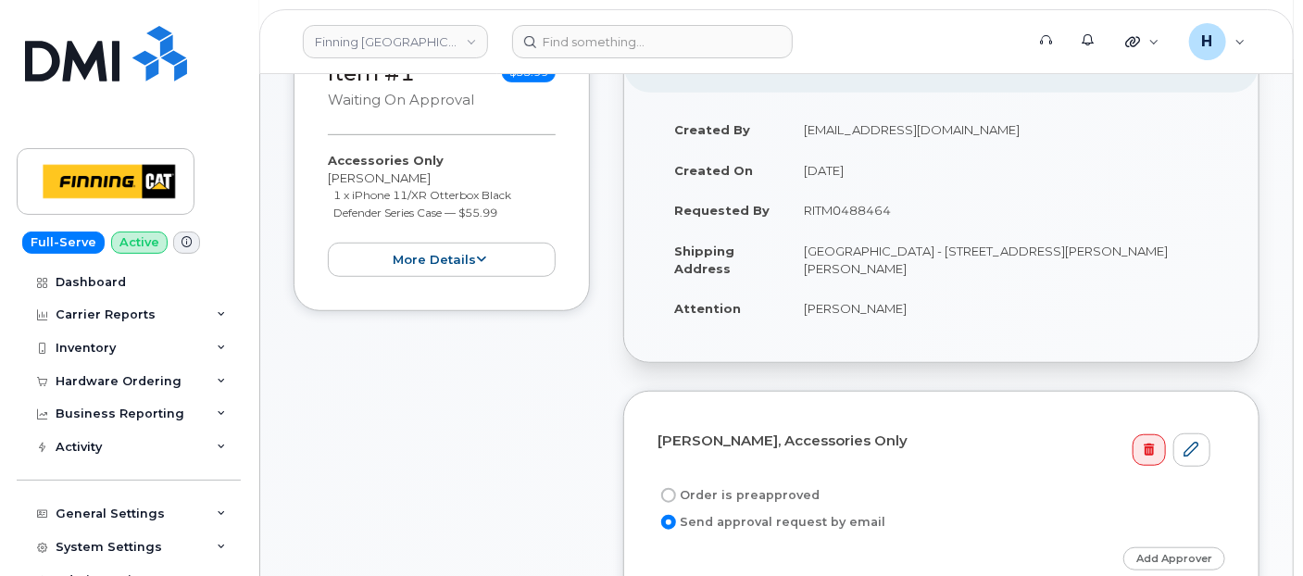
drag, startPoint x: 709, startPoint y: 489, endPoint x: 769, endPoint y: 261, distance: 235.7
click at [709, 484] on label "Order is preapproved" at bounding box center [739, 495] width 162 height 22
click at [676, 488] on input "Order is preapproved" at bounding box center [668, 495] width 15 height 15
radio input "true"
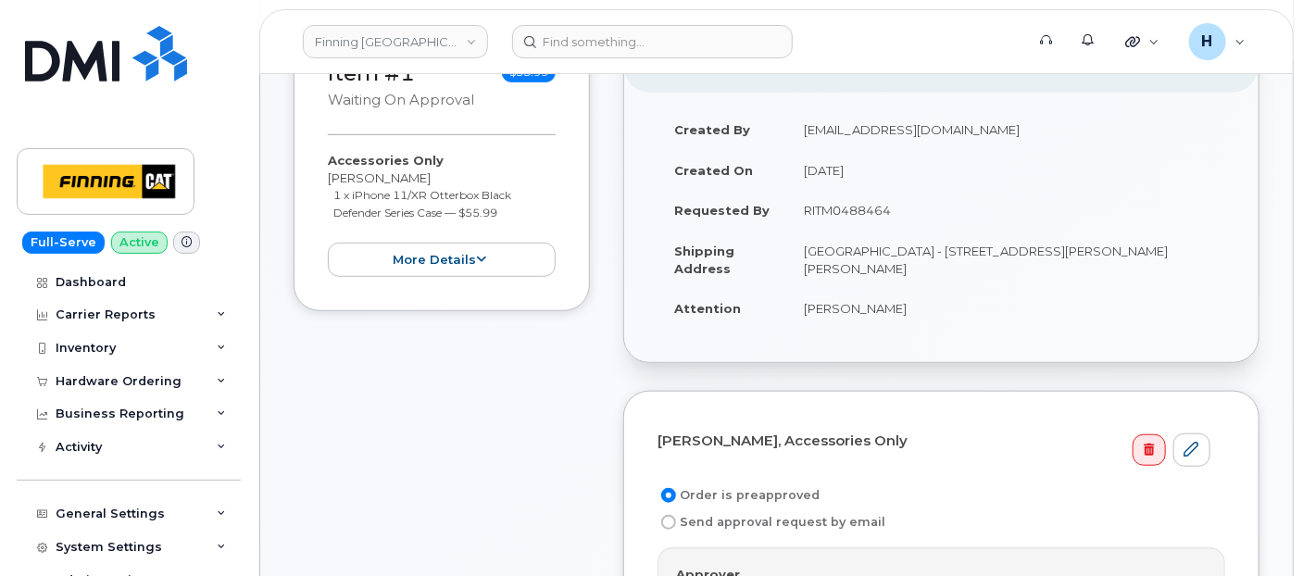
drag, startPoint x: 805, startPoint y: 213, endPoint x: 897, endPoint y: 206, distance: 92.0
click at [897, 206] on td "RITM0488464" at bounding box center [1006, 210] width 438 height 41
copy td "RITM0488464"
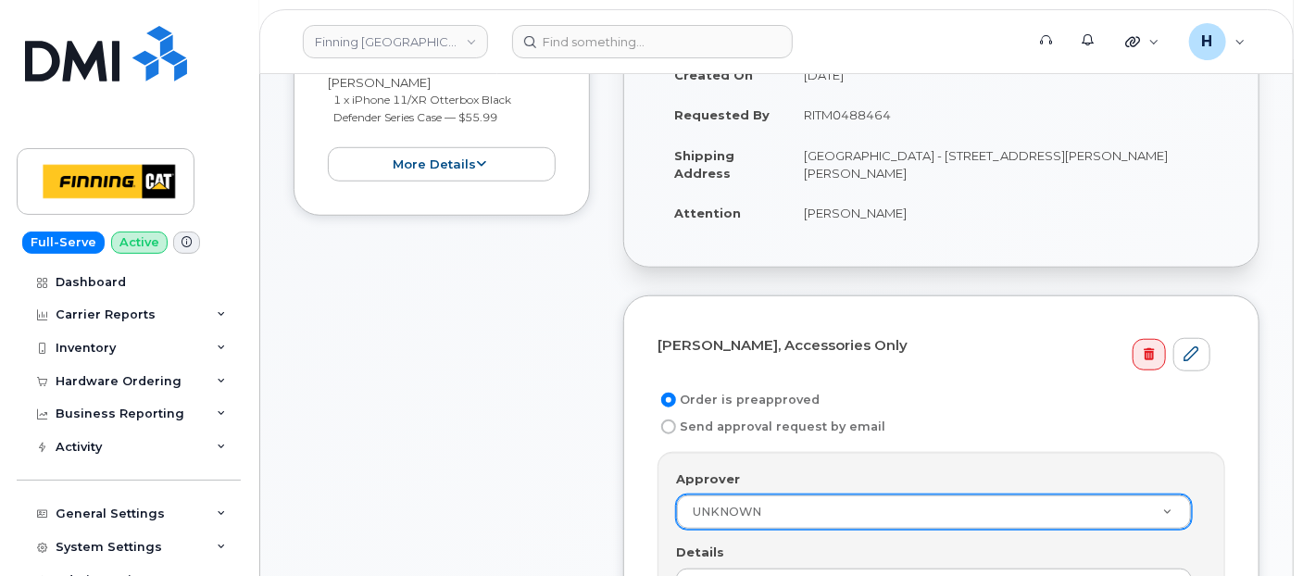
scroll to position [626, 0]
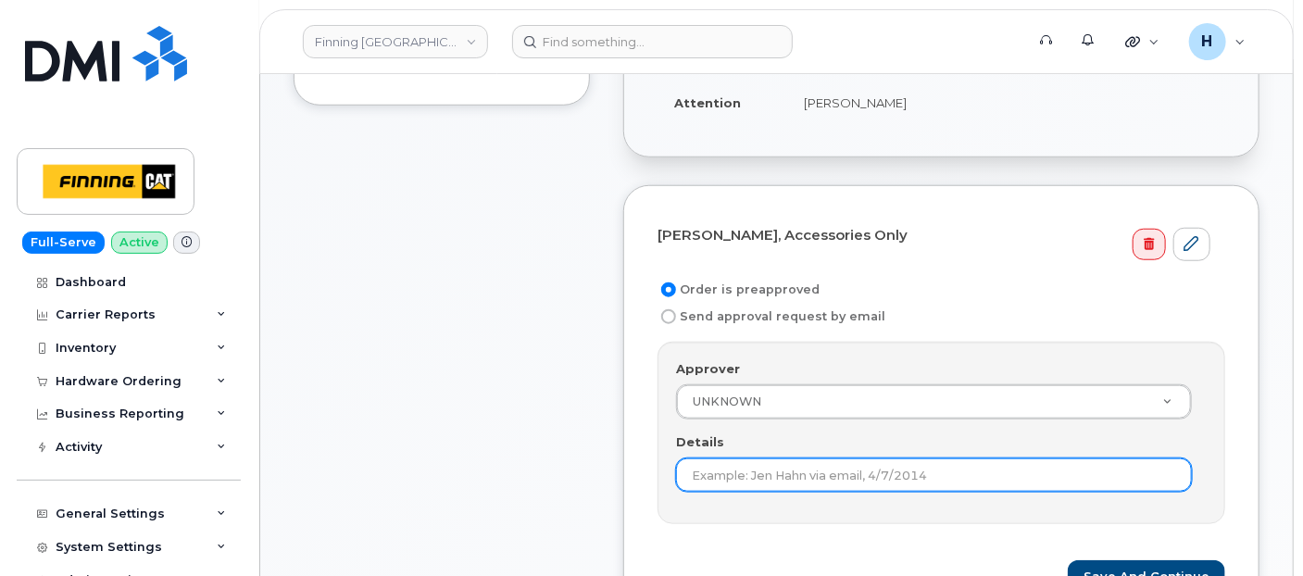
click at [685, 468] on input "Details" at bounding box center [934, 474] width 516 height 33
paste input "RITM0488464"
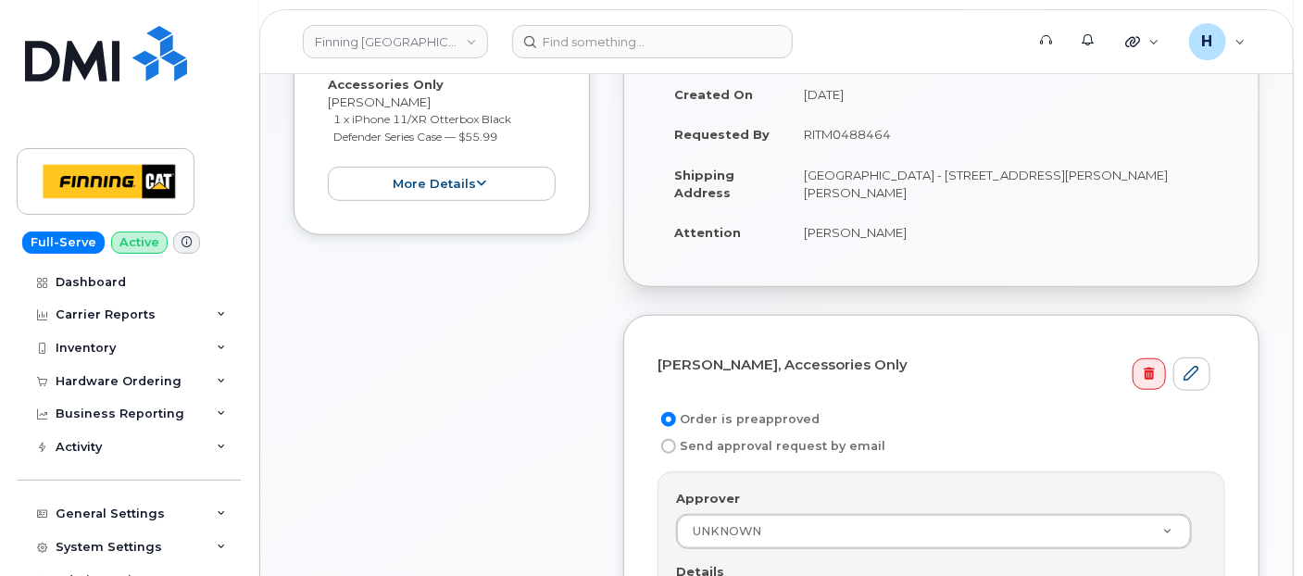
scroll to position [523, 0]
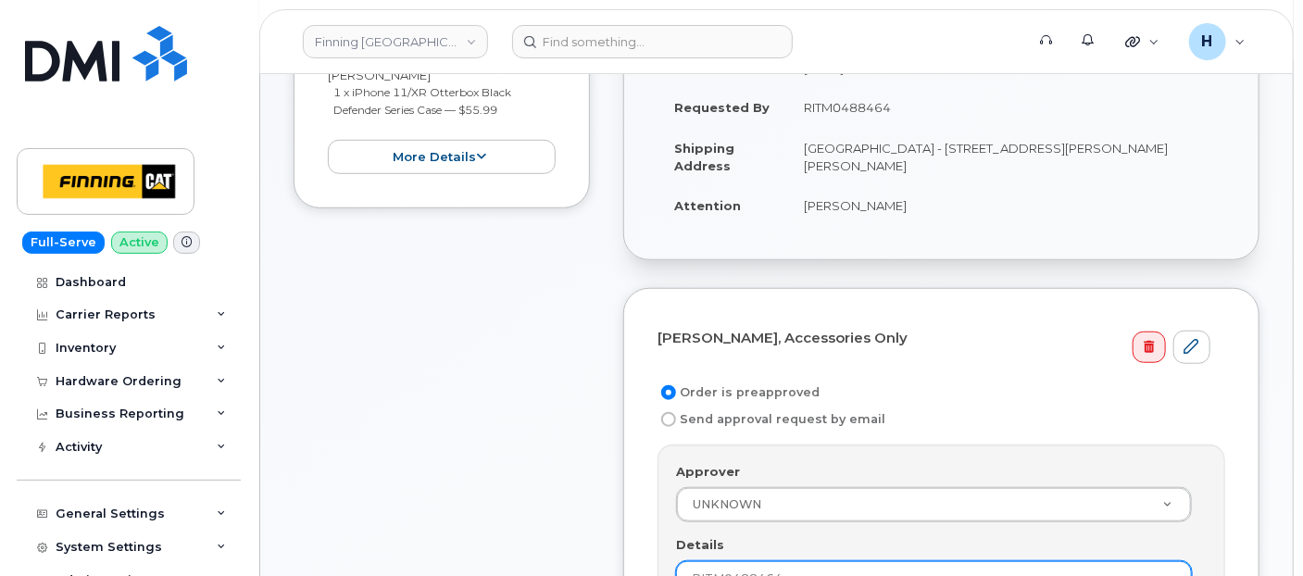
type input "RITM0488464"
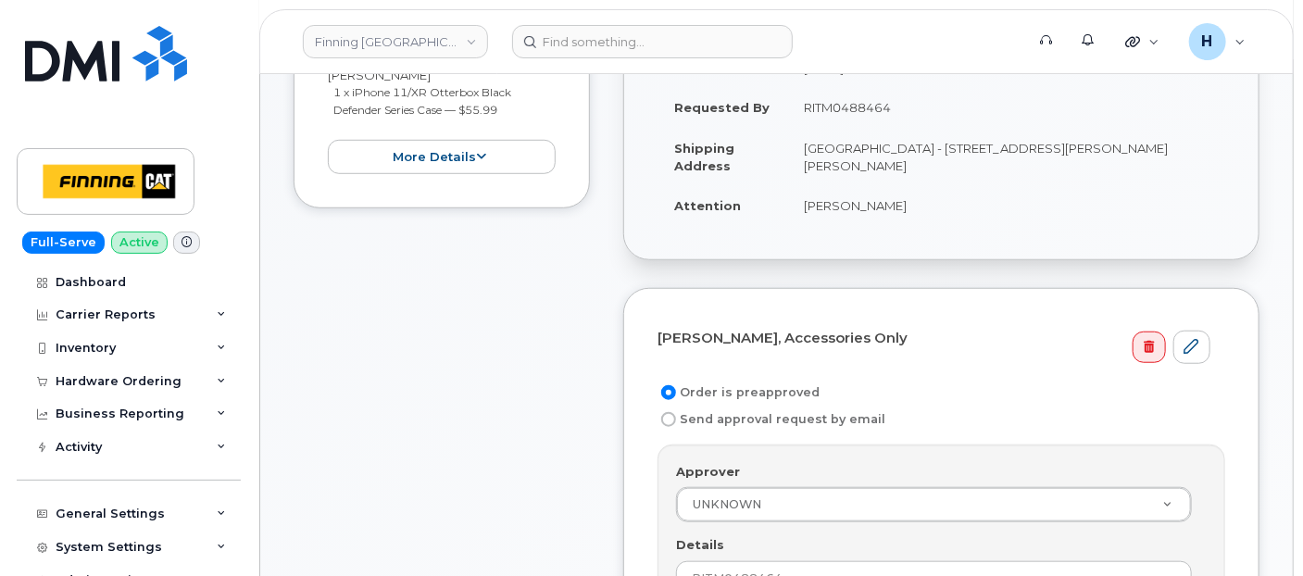
drag, startPoint x: 881, startPoint y: 160, endPoint x: 942, endPoint y: 167, distance: 61.5
click at [942, 167] on td "[GEOGRAPHIC_DATA] - [STREET_ADDRESS][PERSON_NAME][PERSON_NAME]" at bounding box center [1006, 156] width 438 height 57
copy td "T0P 1C0"
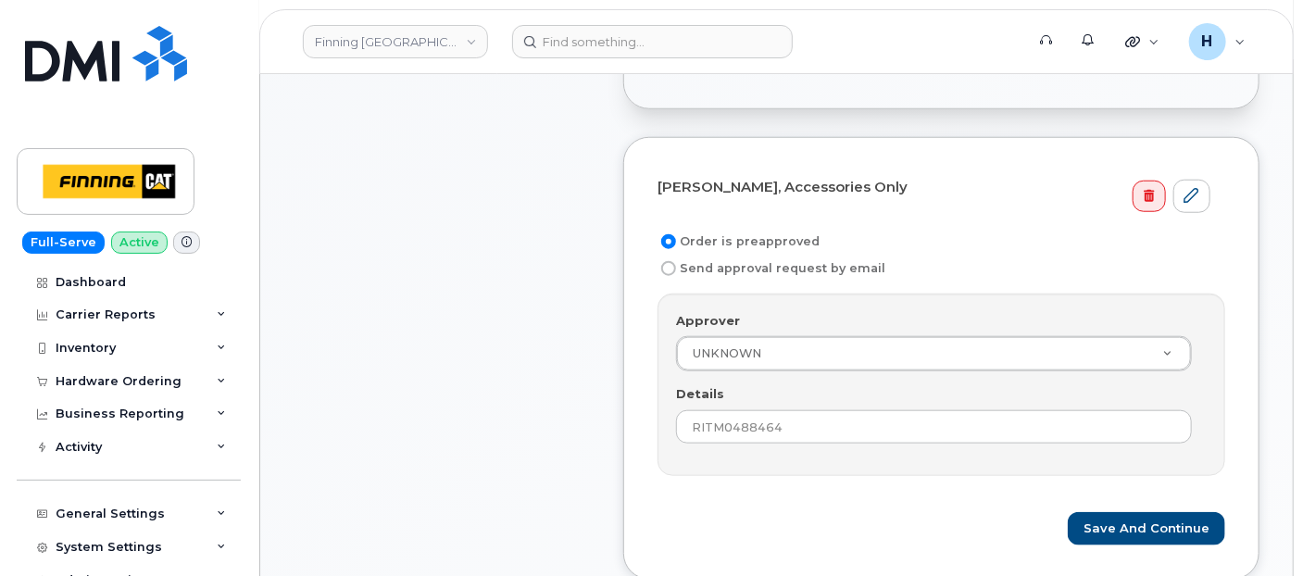
scroll to position [832, 0]
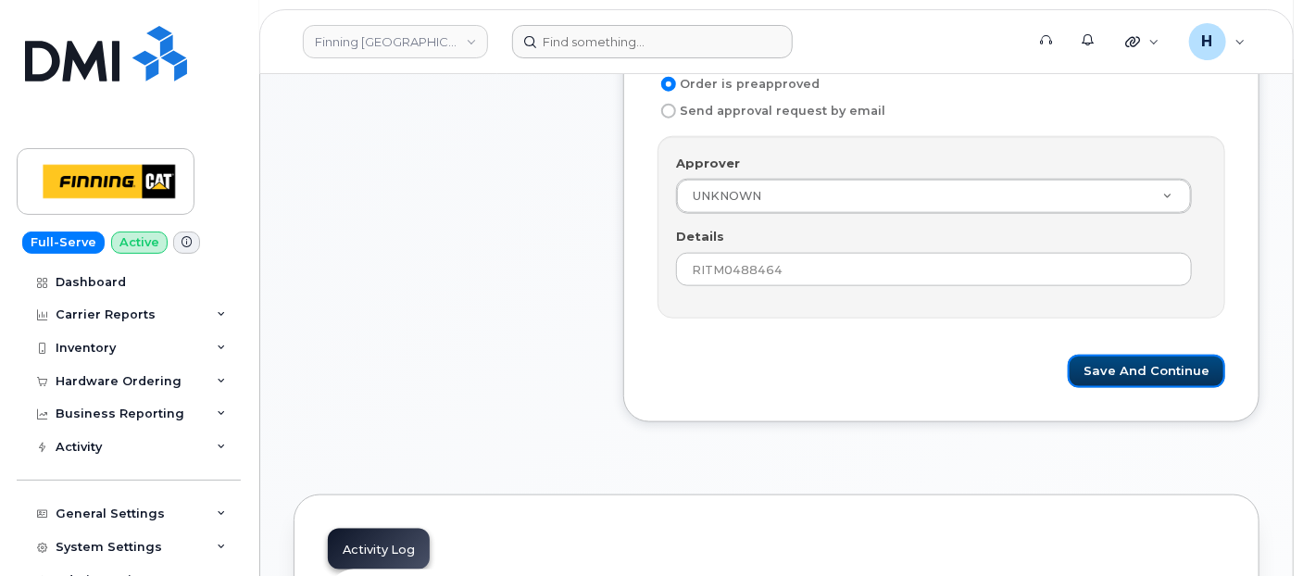
drag, startPoint x: 1098, startPoint y: 364, endPoint x: 628, endPoint y: 42, distance: 570.3
click at [1098, 359] on button "Save and Continue" at bounding box center [1146, 372] width 157 height 34
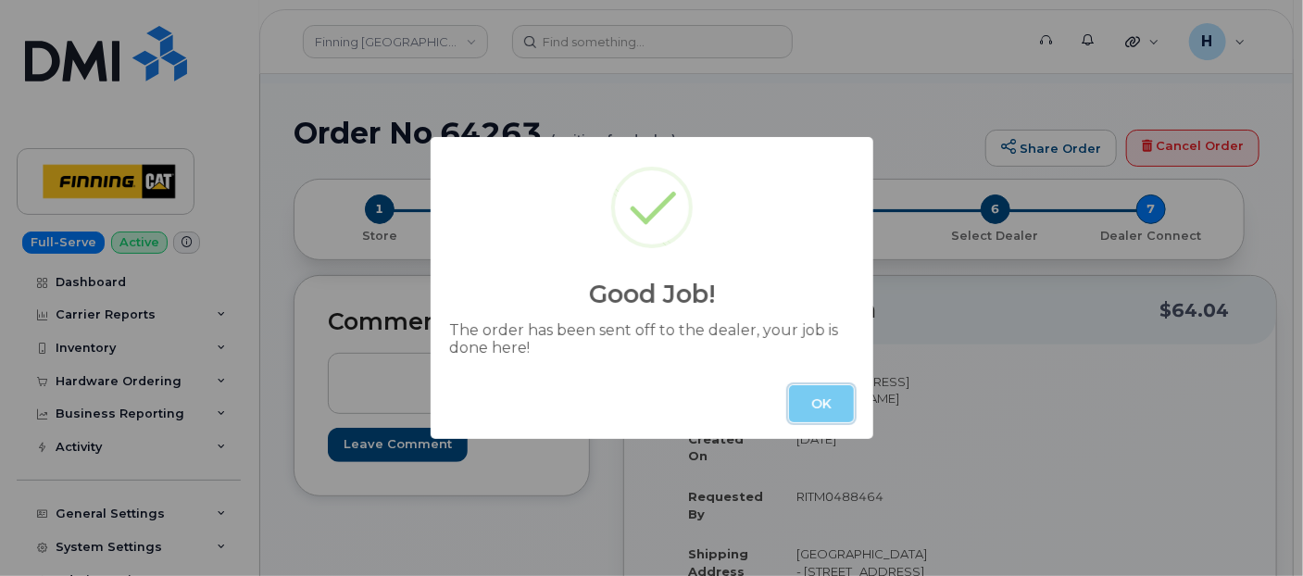
click at [823, 399] on button "OK" at bounding box center [821, 403] width 65 height 37
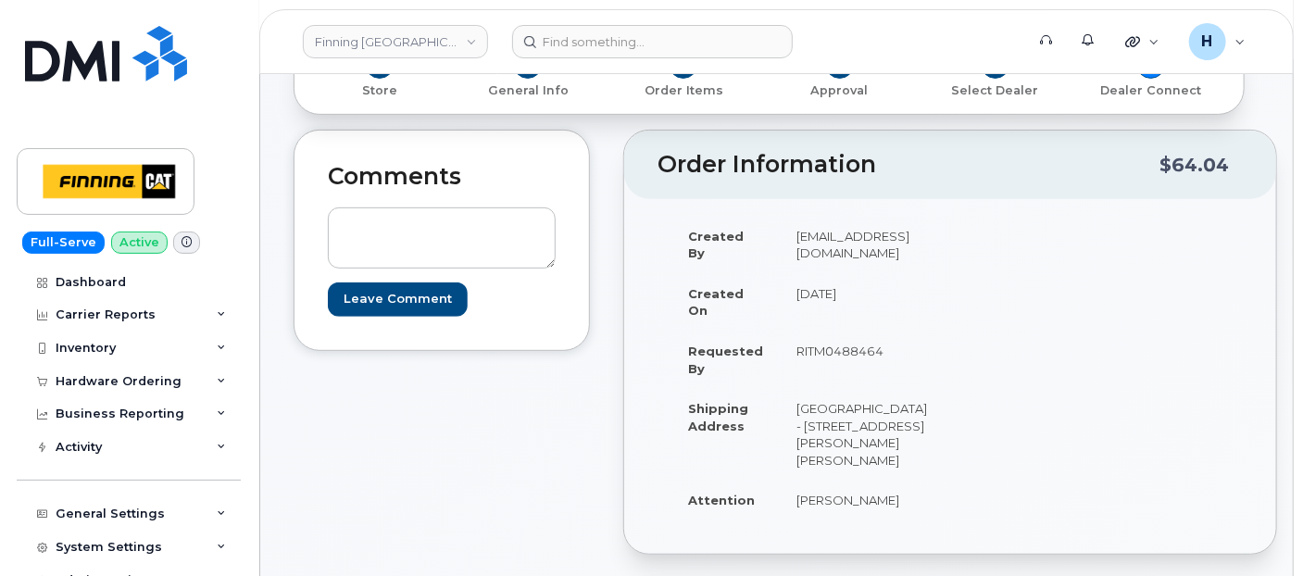
scroll to position [411, 0]
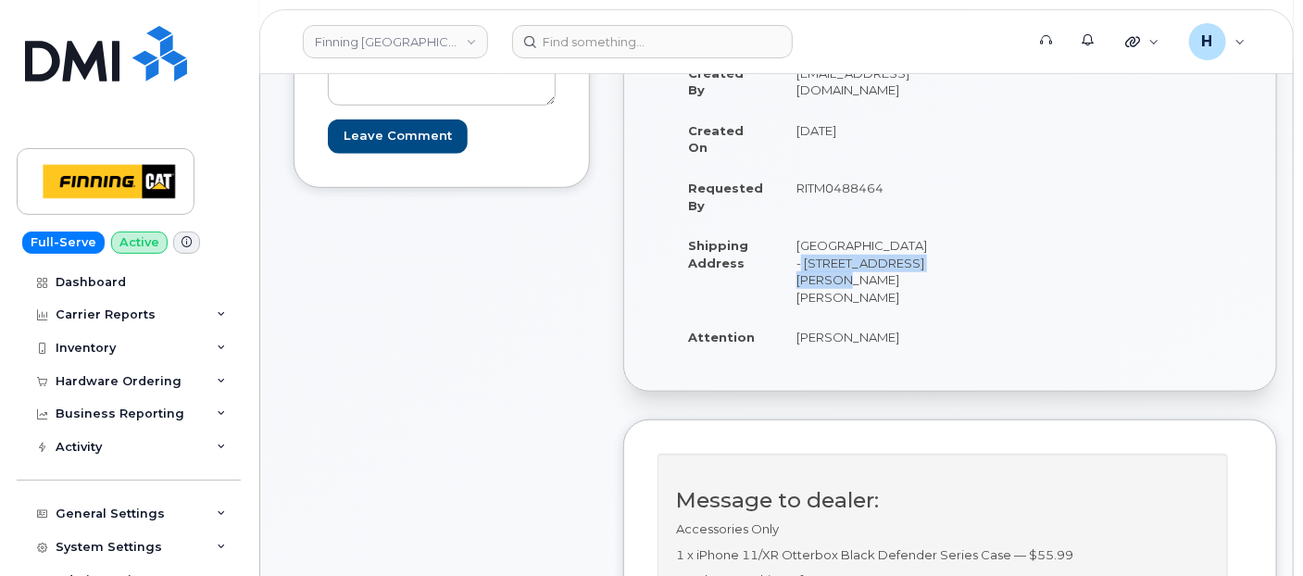
drag, startPoint x: 780, startPoint y: 259, endPoint x: 869, endPoint y: 280, distance: 91.2
click at [869, 280] on td "[GEOGRAPHIC_DATA] - [STREET_ADDRESS][PERSON_NAME][PERSON_NAME]" at bounding box center [862, 271] width 164 height 92
copy td "Highway 63, Mildred Lake"
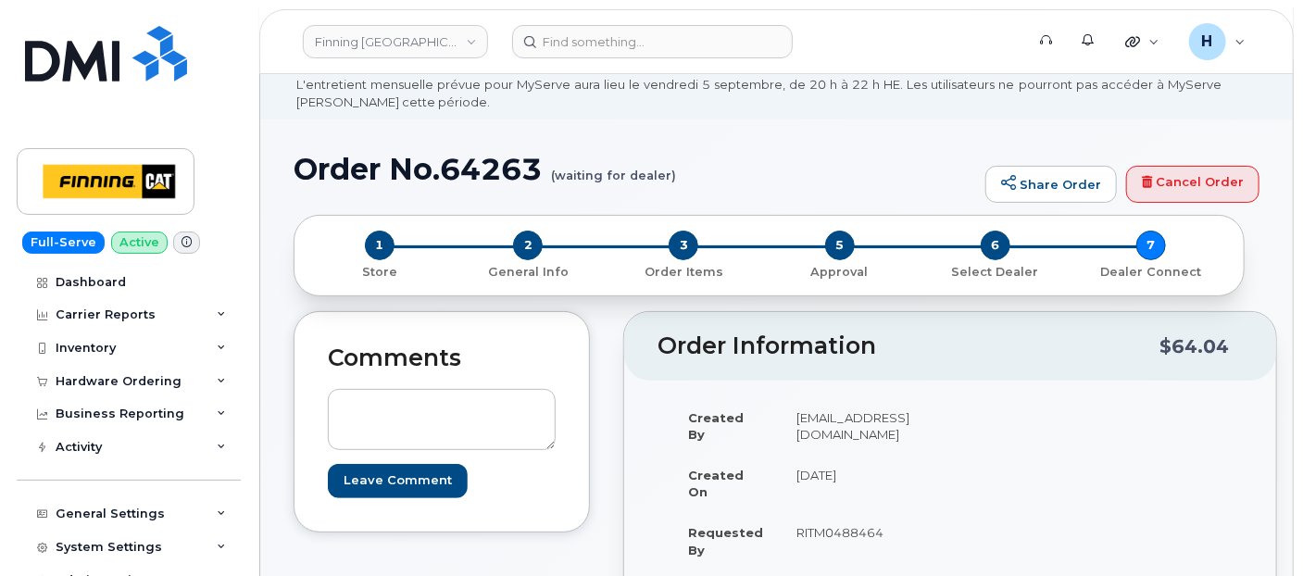
scroll to position [0, 0]
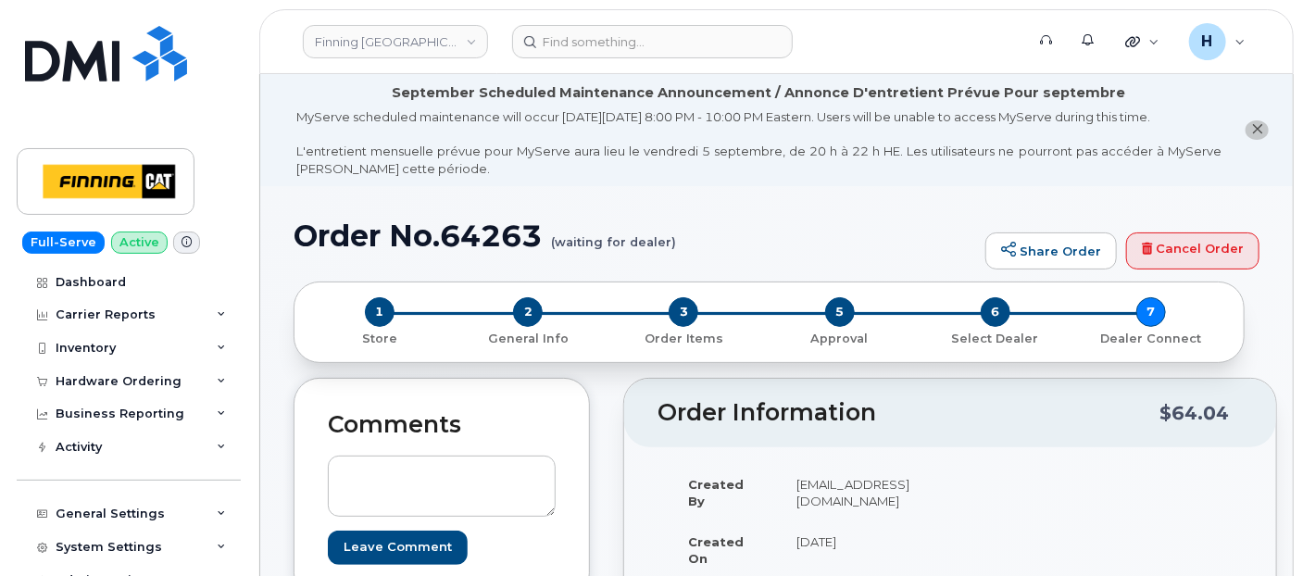
click at [529, 232] on h1 "Order No.64263 (waiting for dealer)" at bounding box center [635, 236] width 683 height 32
copy h1 "64263"
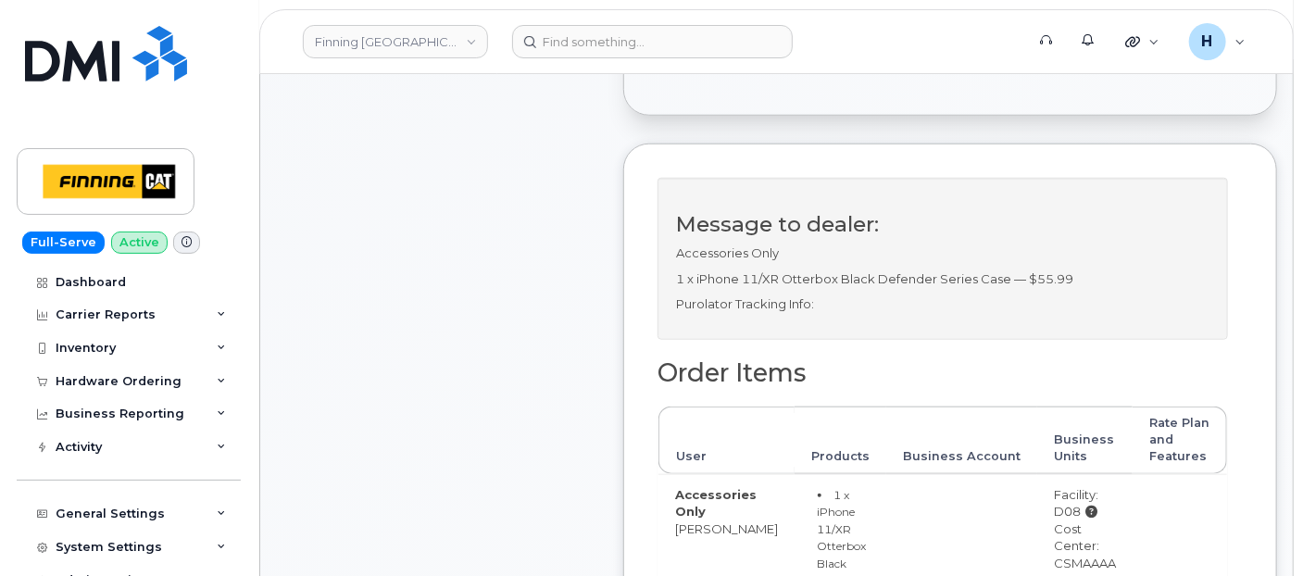
scroll to position [822, 0]
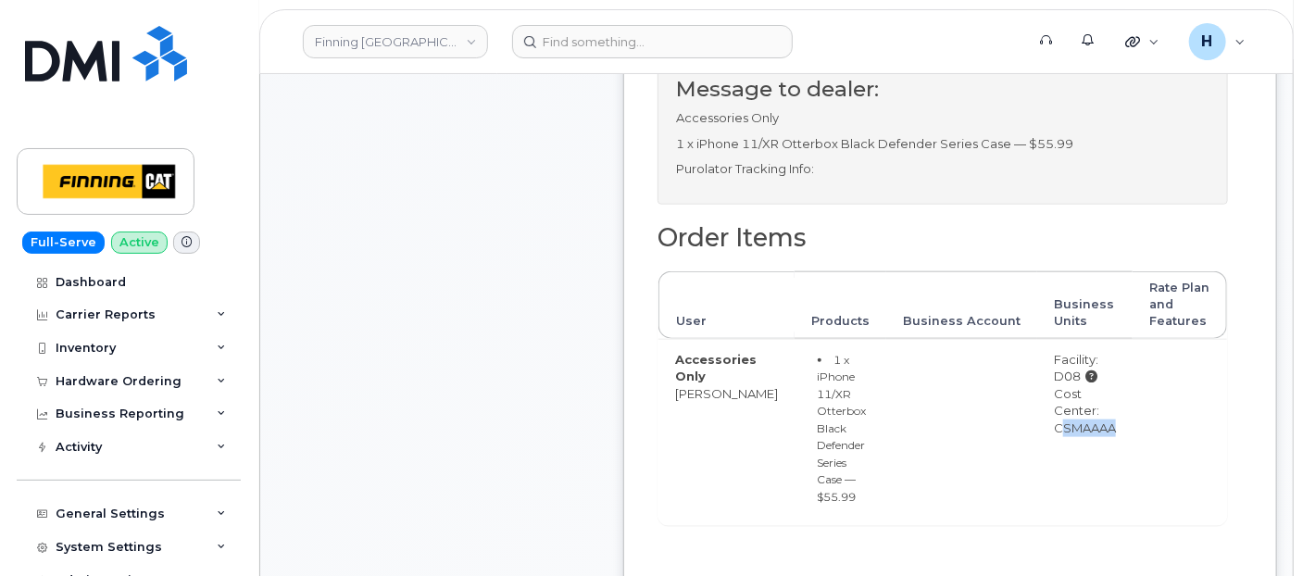
drag, startPoint x: 1017, startPoint y: 458, endPoint x: 1116, endPoint y: 478, distance: 101.0
click at [1116, 478] on tr "Accessories Only Greg Panas 1 x iPhone 11/XR Otterbox Black Defender Series Cas…" at bounding box center [943, 432] width 569 height 186
copy tr "CSMAAAA"
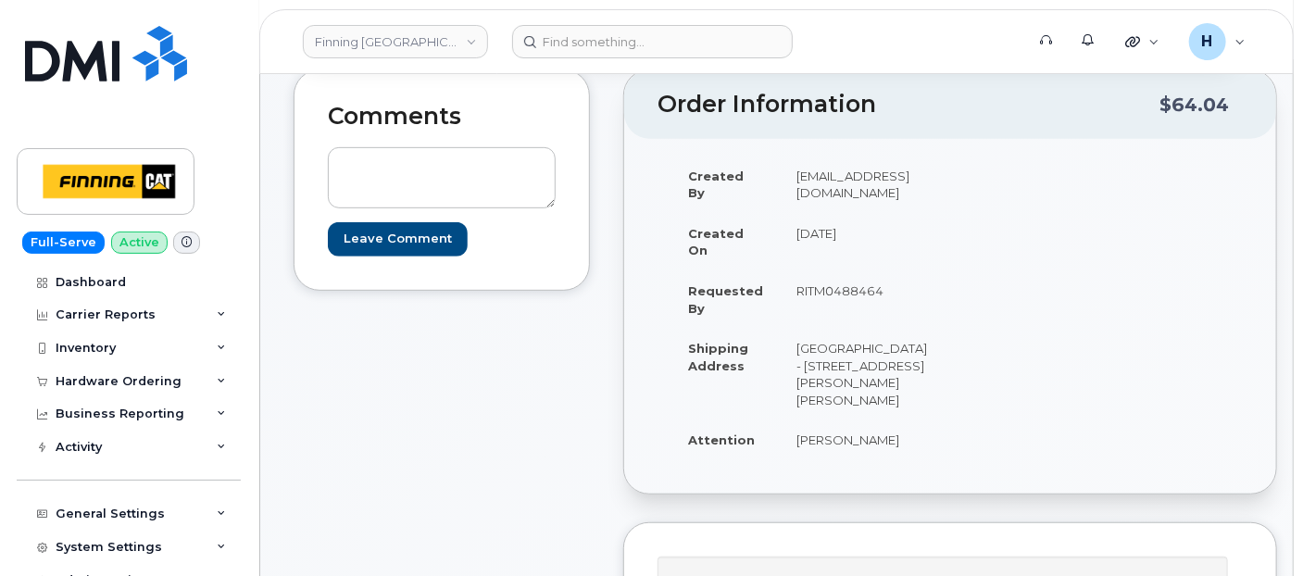
scroll to position [0, 0]
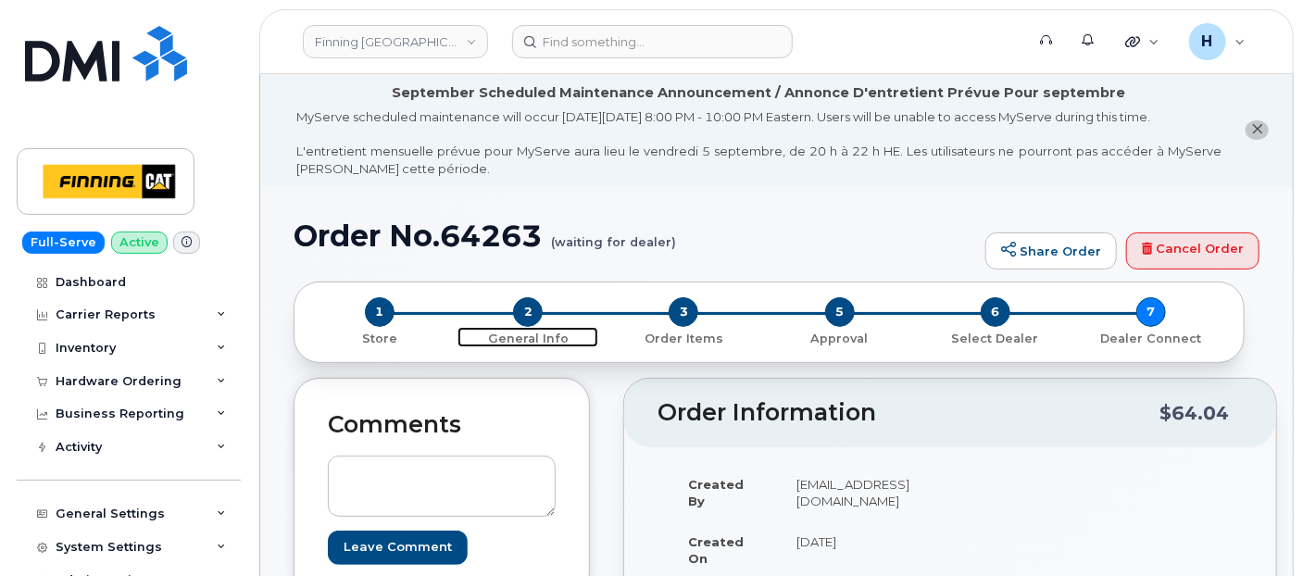
click at [525, 315] on span "2" at bounding box center [528, 312] width 30 height 30
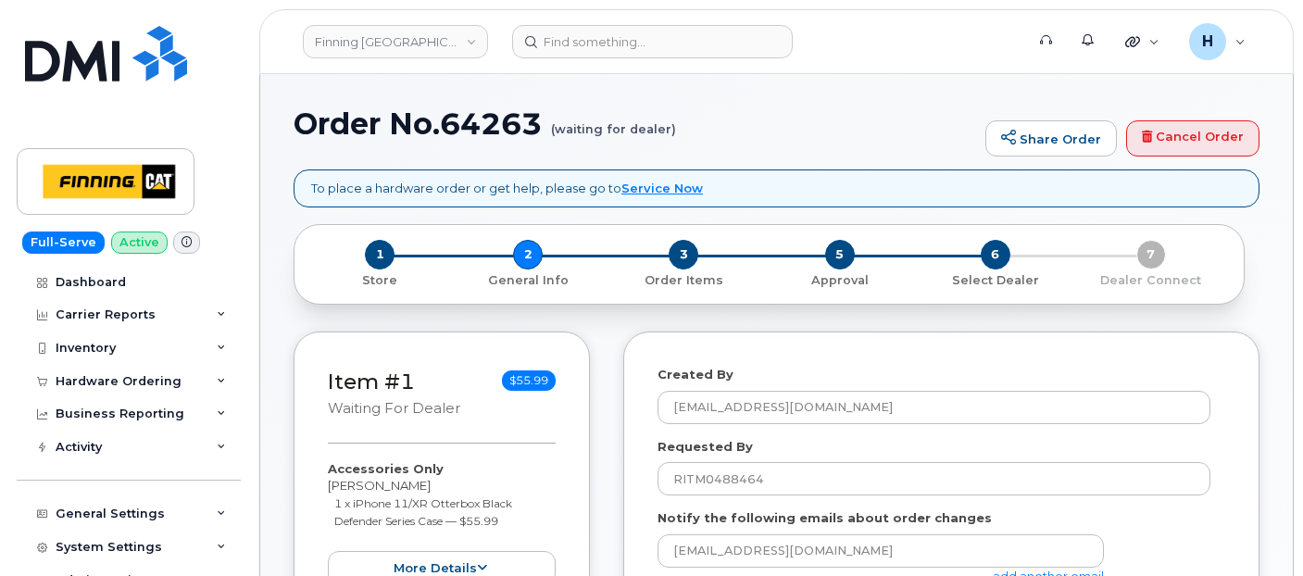
select select
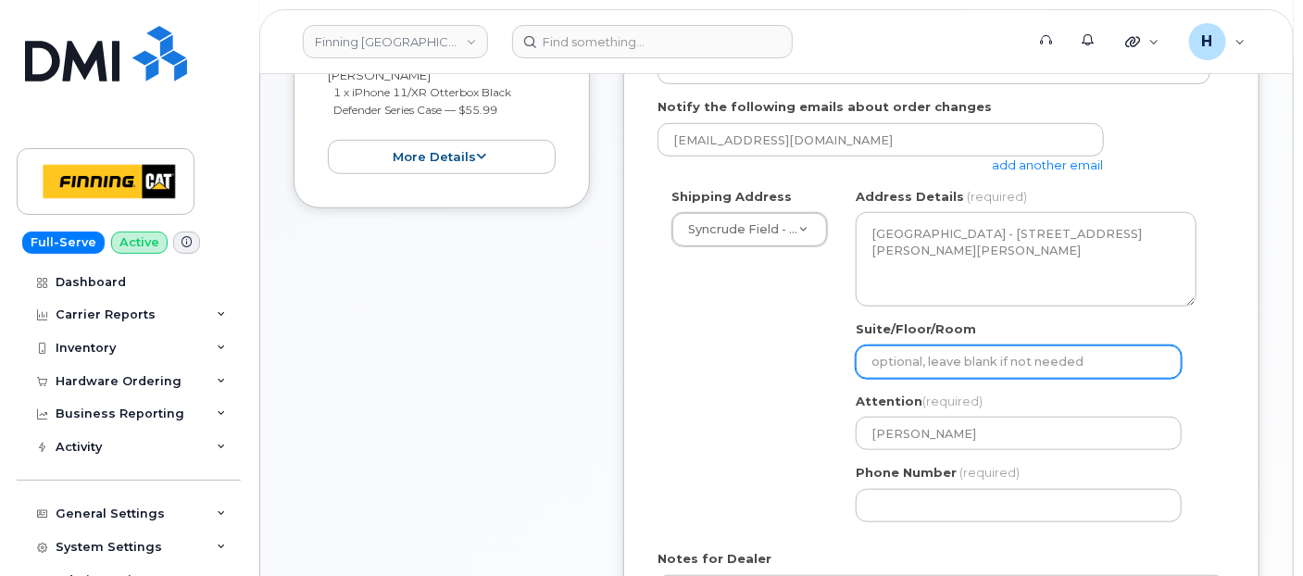
scroll to position [832, 0]
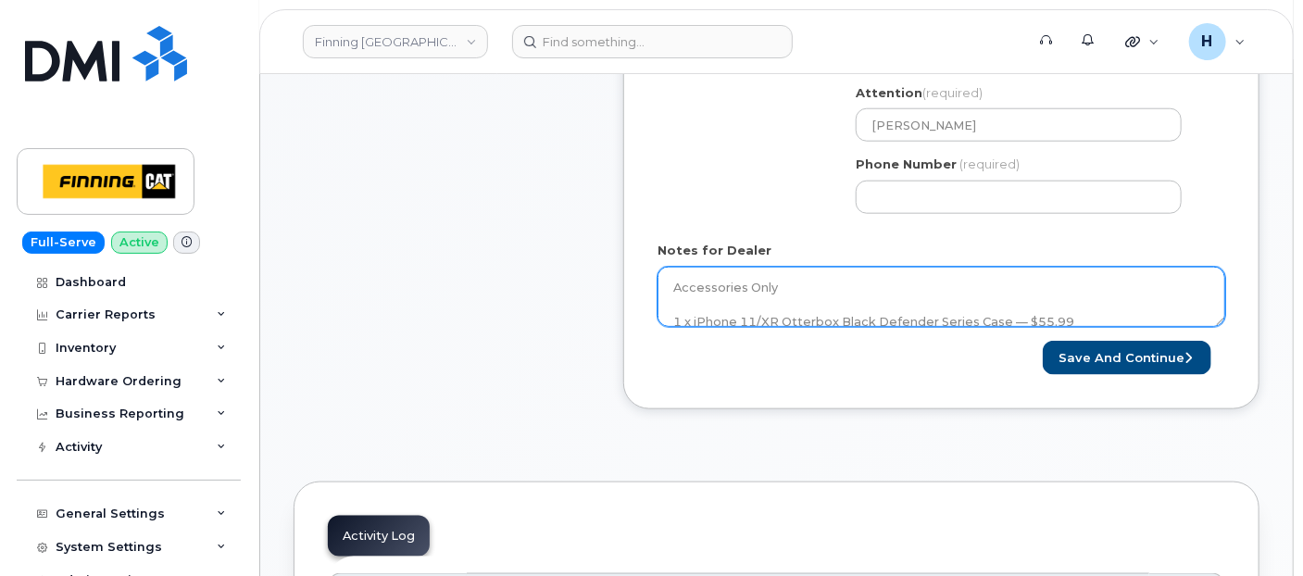
click at [809, 295] on textarea "Accessories Only 1 x iPhone 11/XR Otterbox Black Defender Series Case — $55.99 …" at bounding box center [942, 297] width 568 height 61
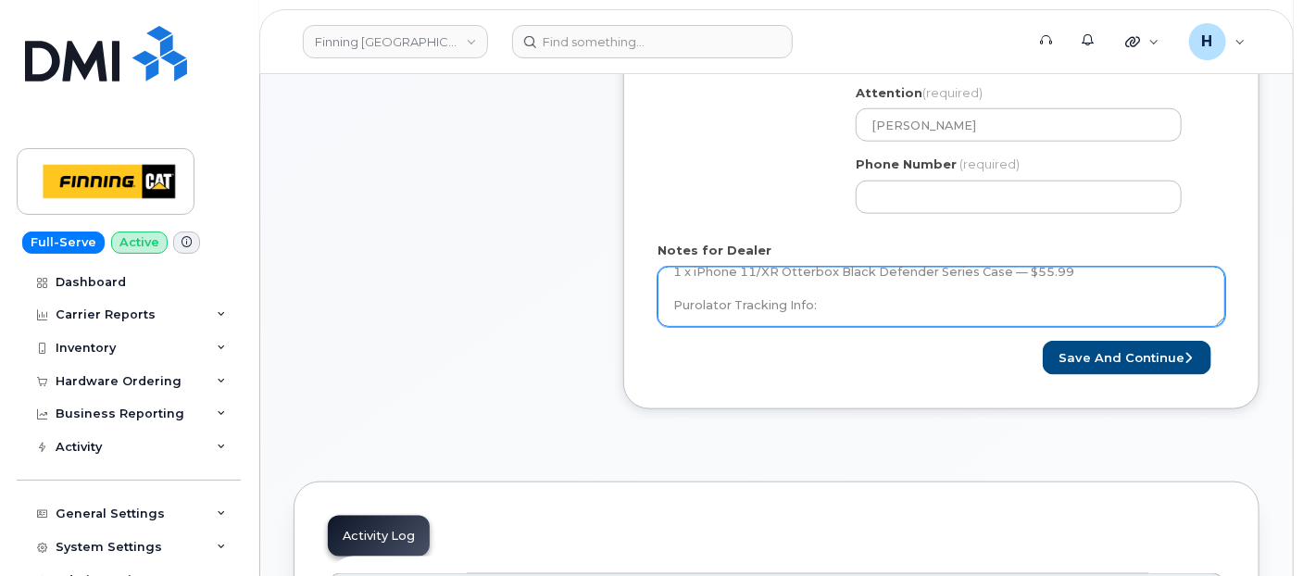
click at [808, 295] on textarea "Accessories Only 1 x iPhone 11/XR Otterbox Black Defender Series Case — $55.99 …" at bounding box center [942, 297] width 568 height 61
click at [875, 301] on textarea "Accessories Only 1 x iPhone 11/XR Otterbox Black Defender Series Case — $55.99 …" at bounding box center [942, 297] width 568 height 61
paste textarea "335649825809"
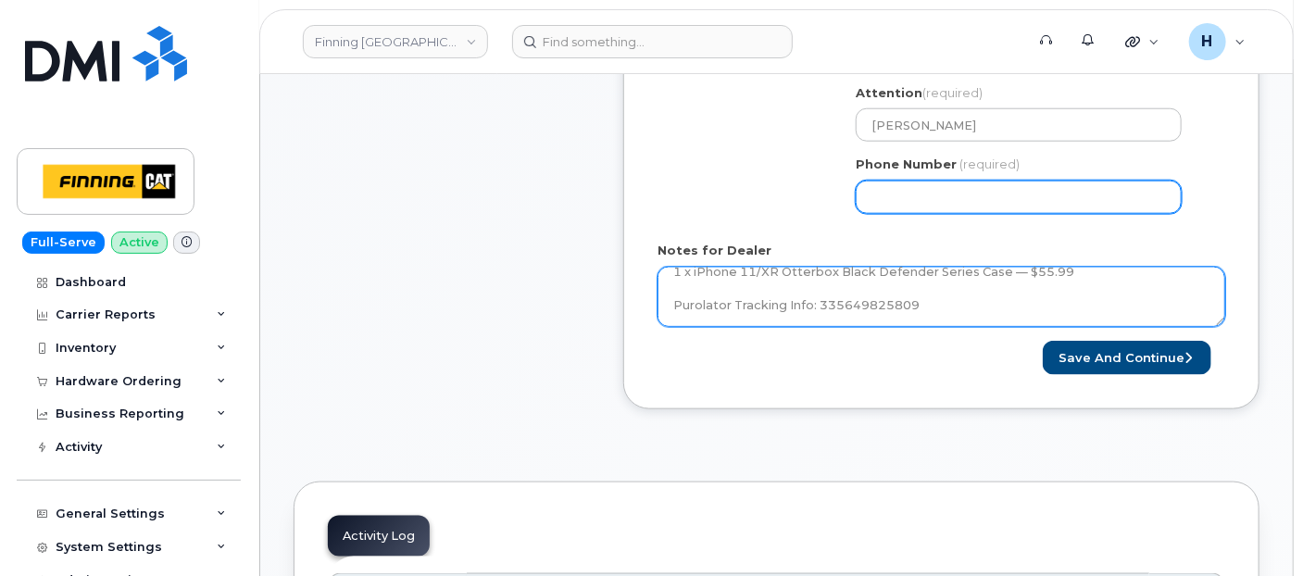
type textarea "Accessories Only 1 x iPhone 11/XR Otterbox Black Defender Series Case — $55.99 …"
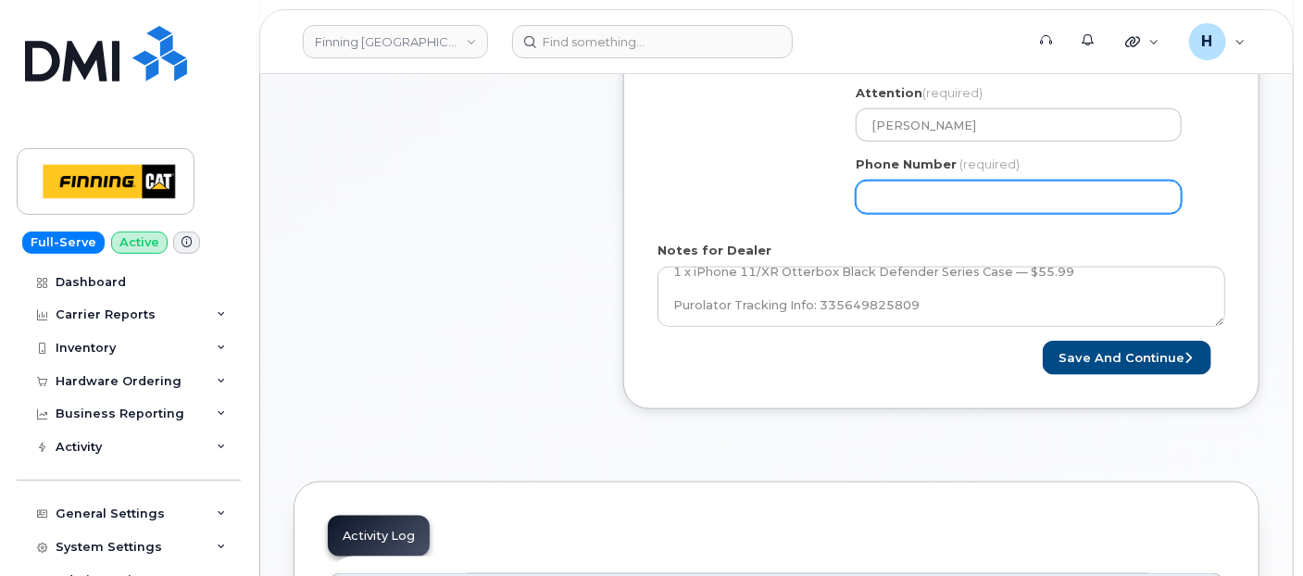
click at [972, 194] on input "Phone Number" at bounding box center [1019, 197] width 326 height 33
type input "7807902010"
select select
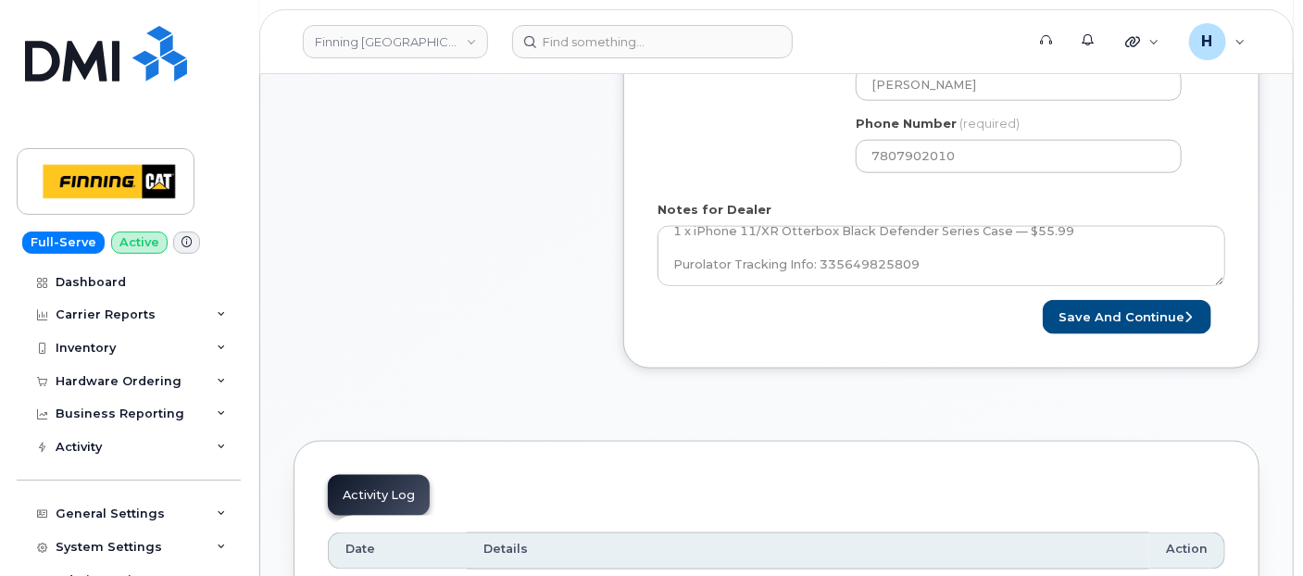
scroll to position [961, 0]
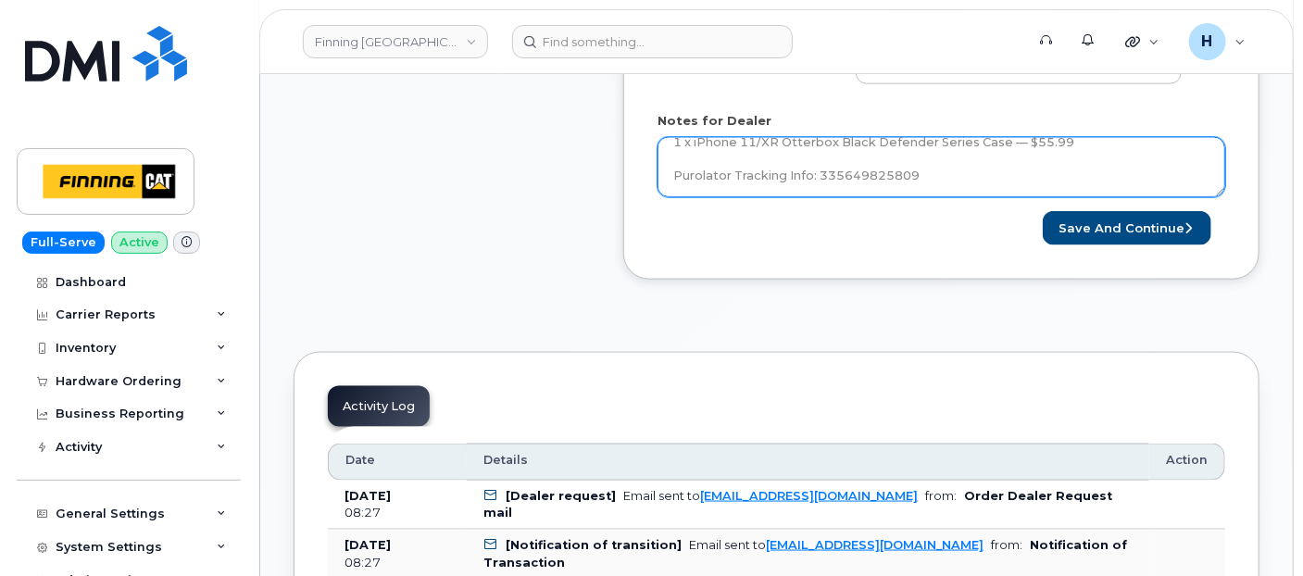
click at [852, 178] on textarea "Accessories Only 1 x iPhone 11/XR Otterbox Black Defender Series Case — $55.99 …" at bounding box center [942, 167] width 568 height 61
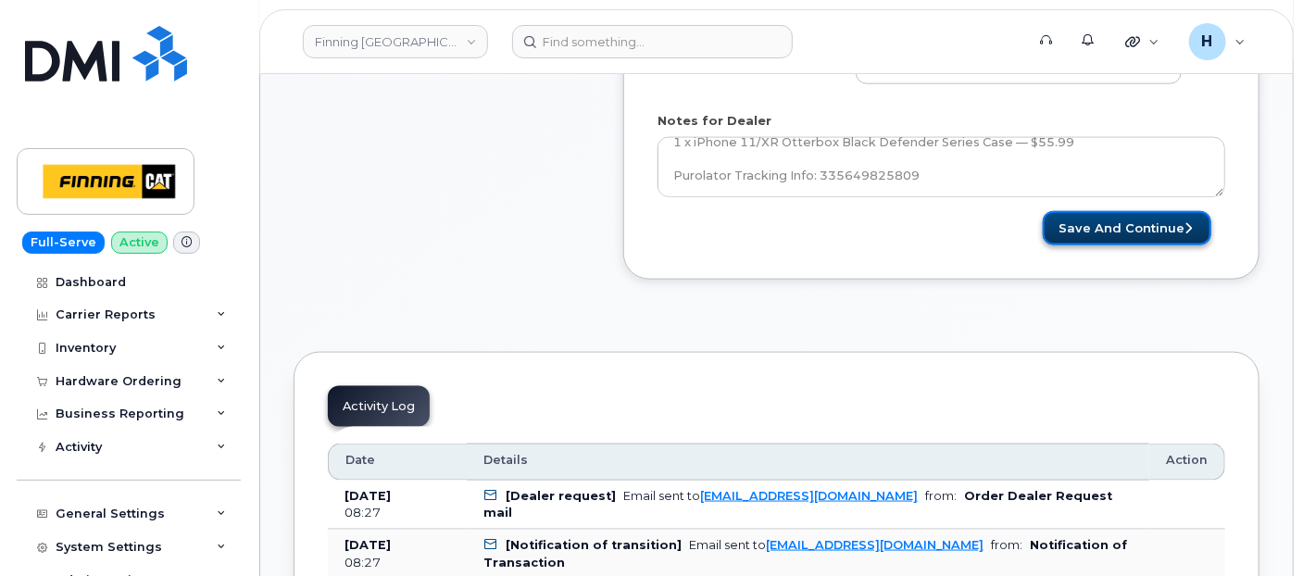
click at [1093, 223] on button "Save and Continue" at bounding box center [1127, 228] width 169 height 34
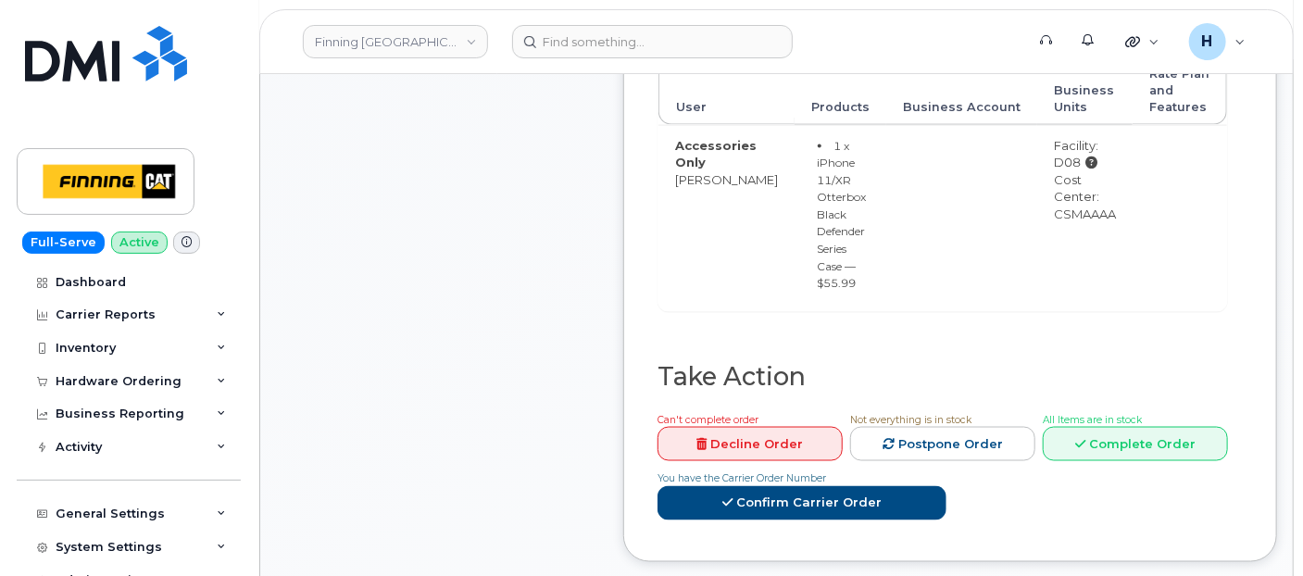
scroll to position [1235, 0]
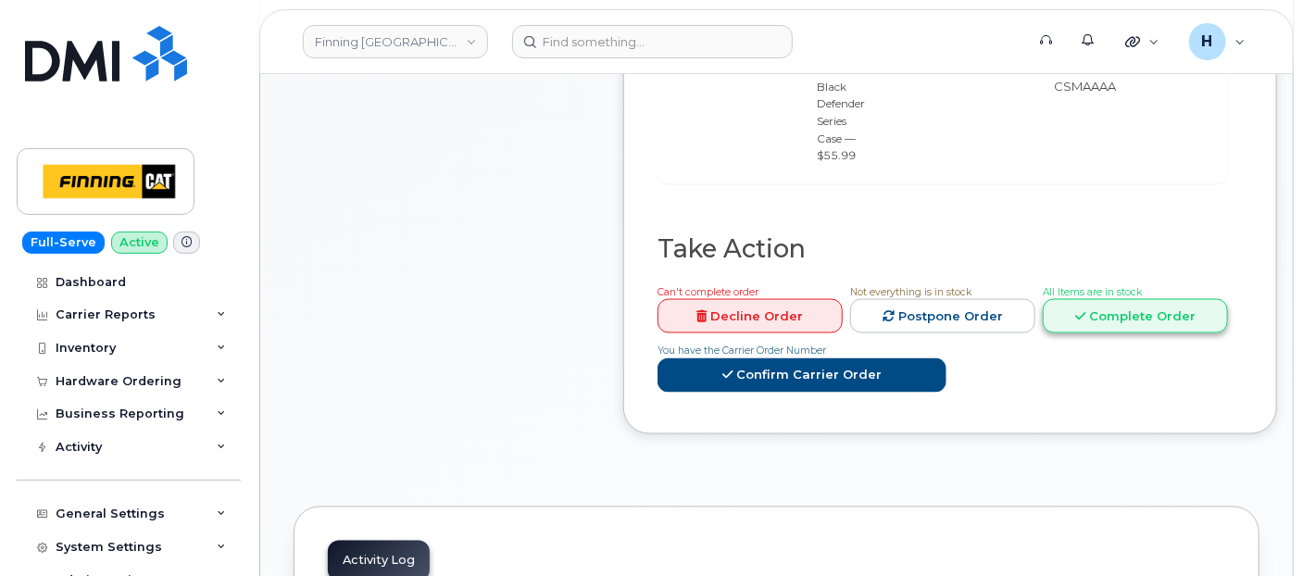
click at [1065, 316] on link "Complete Order" at bounding box center [1135, 316] width 185 height 34
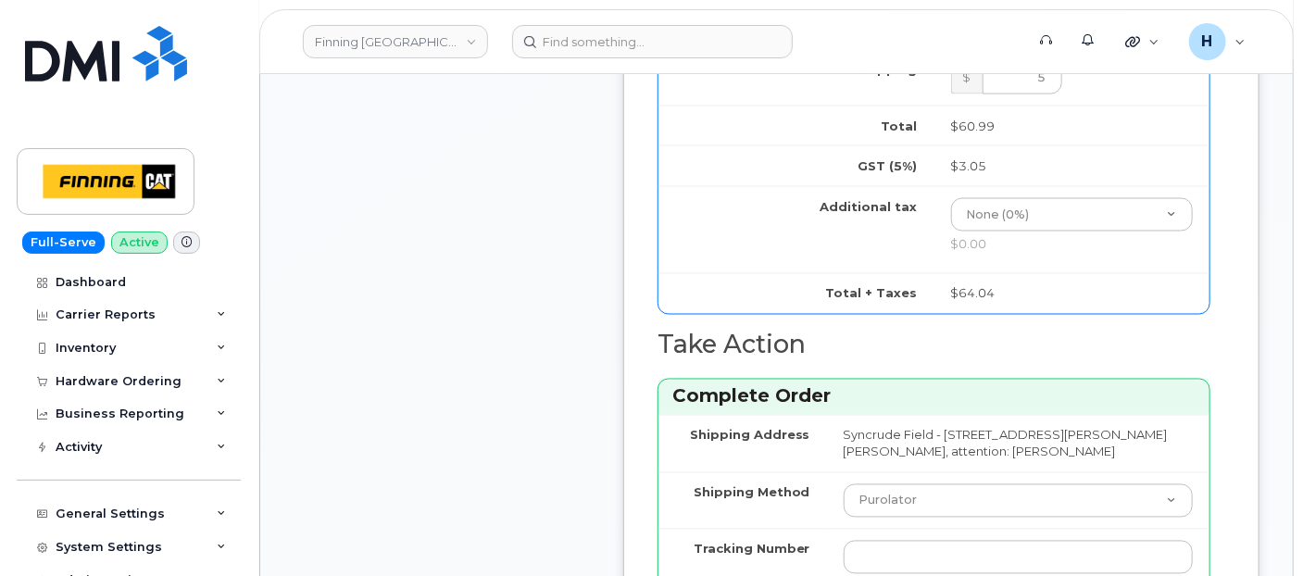
scroll to position [1646, 0]
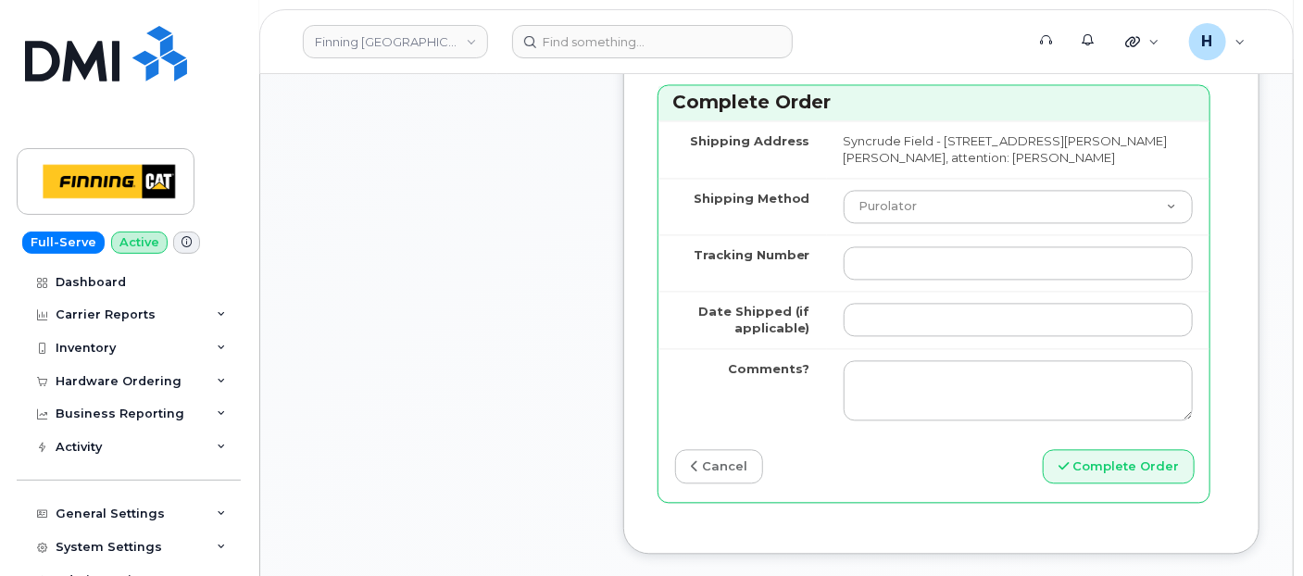
click at [925, 291] on td at bounding box center [1018, 262] width 383 height 56
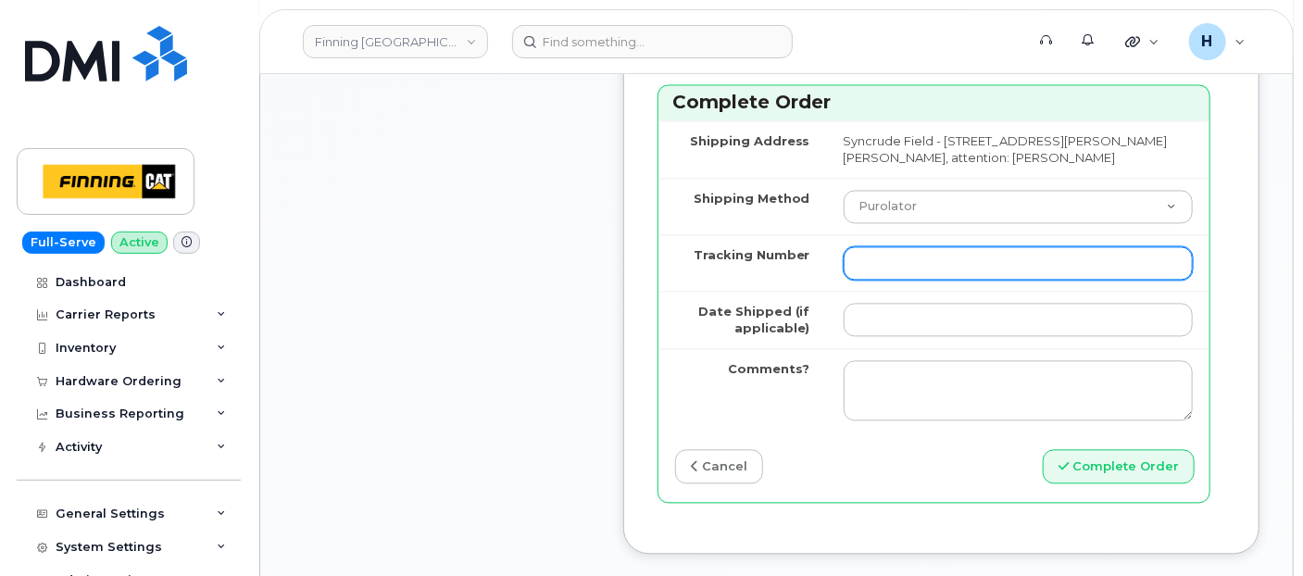
click at [880, 280] on input "Tracking Number" at bounding box center [1018, 262] width 349 height 33
paste input "335649825809"
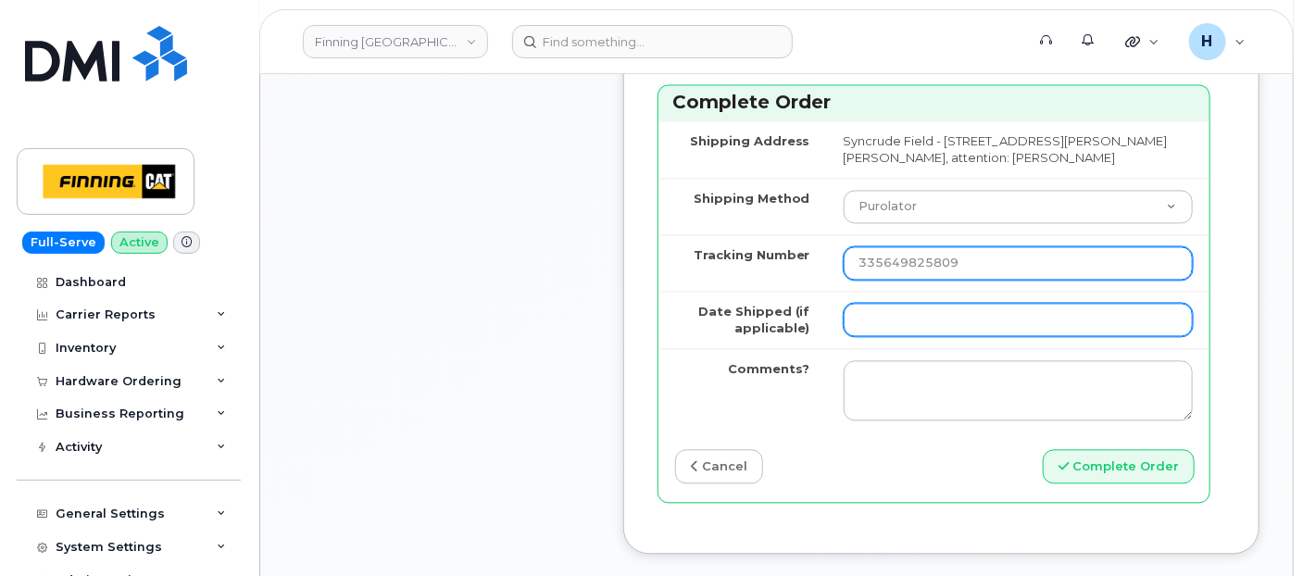
type input "335649825809"
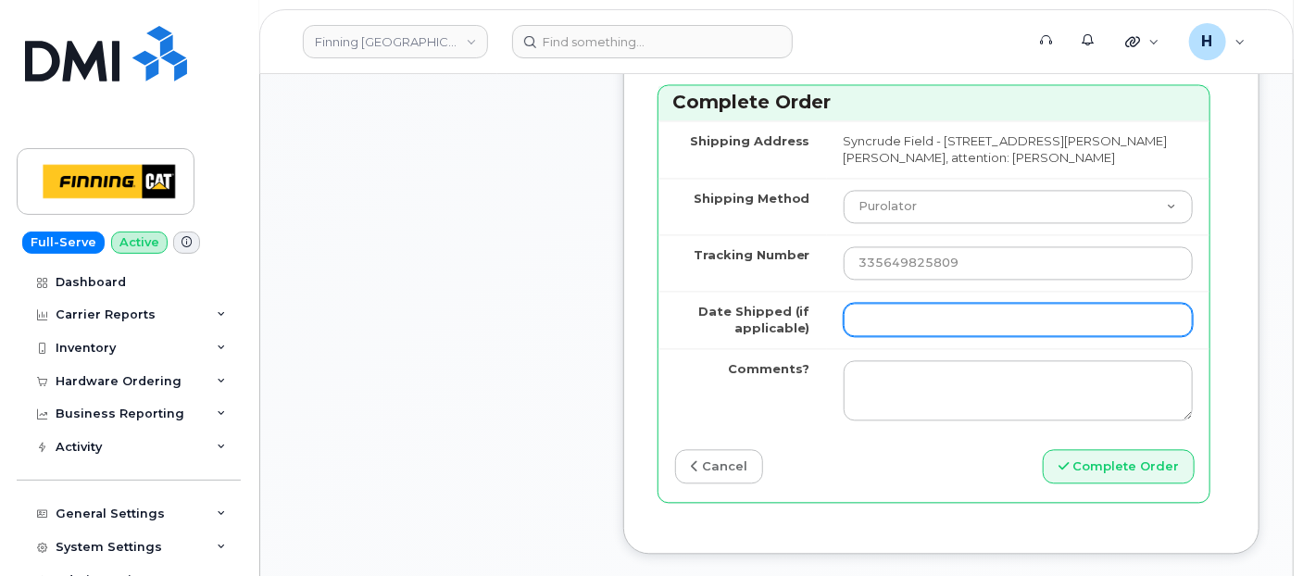
click at [872, 336] on input "Date Shipped (if applicable)" at bounding box center [1018, 319] width 349 height 33
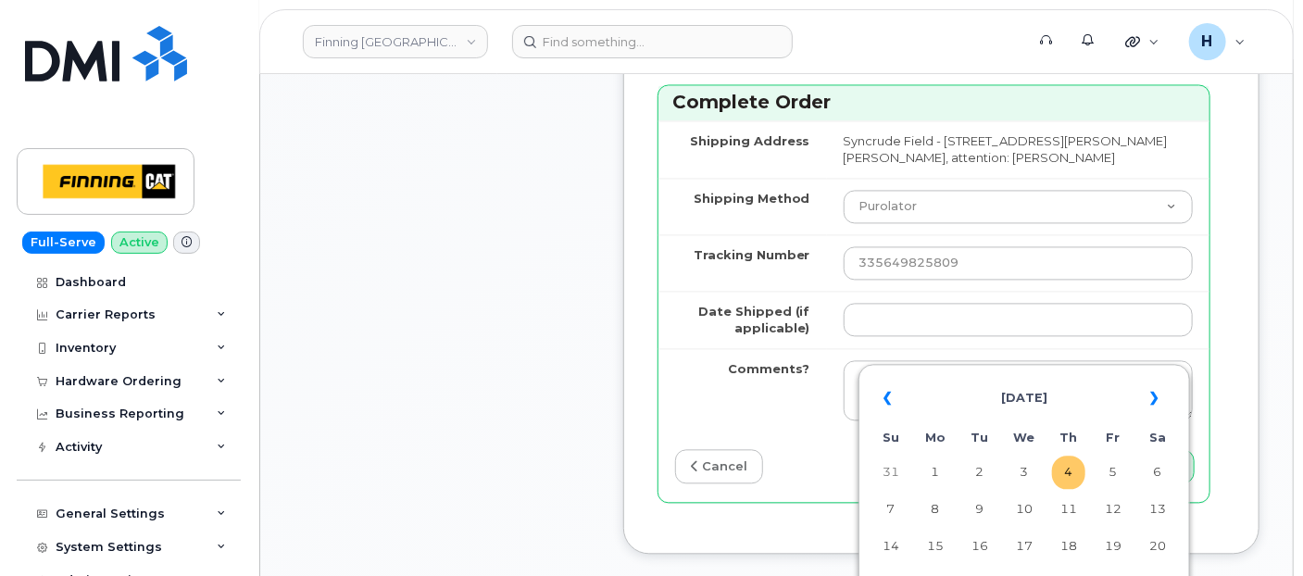
click at [1078, 477] on td "4" at bounding box center [1068, 472] width 33 height 33
type input "[DATE]"
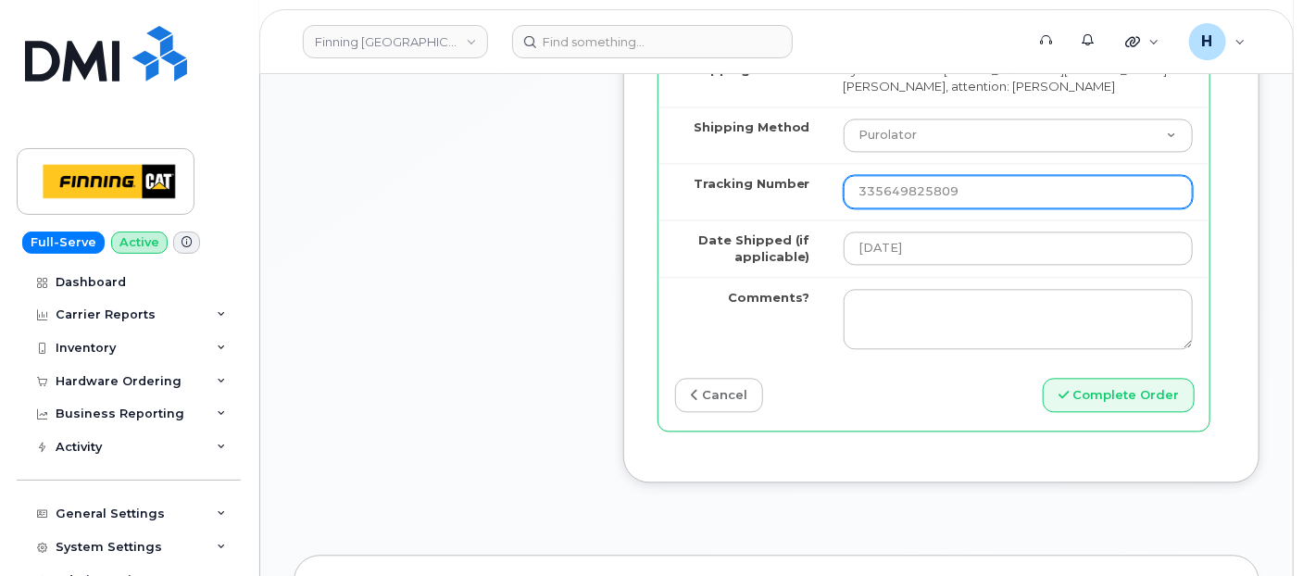
scroll to position [1749, 0]
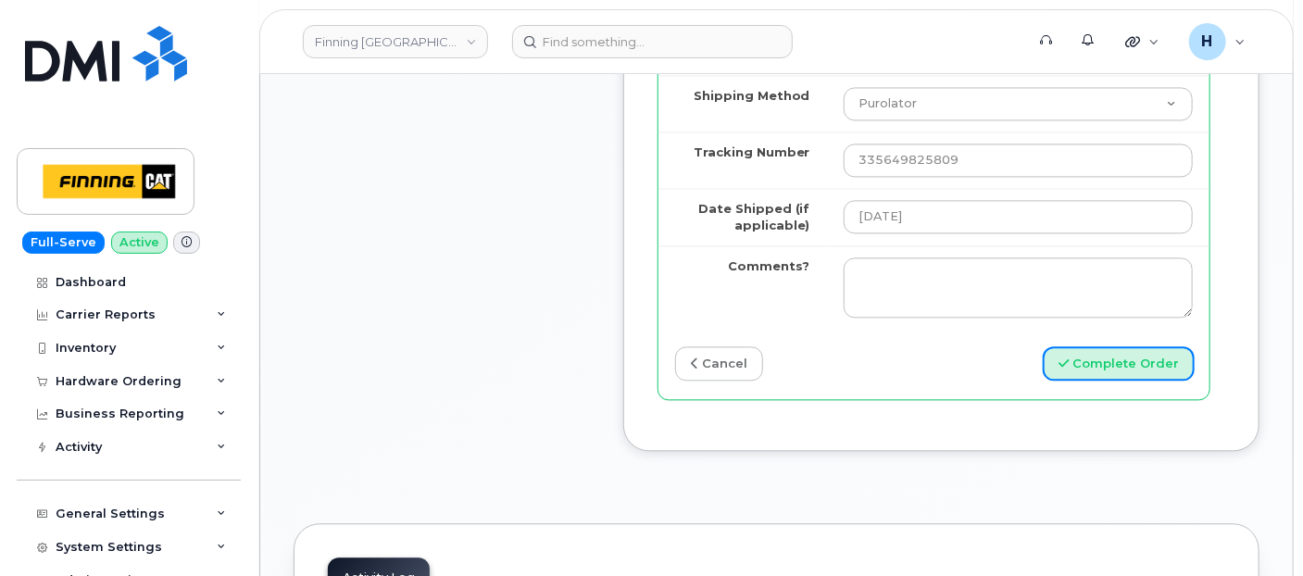
click at [1108, 370] on button "Complete Order" at bounding box center [1119, 363] width 152 height 34
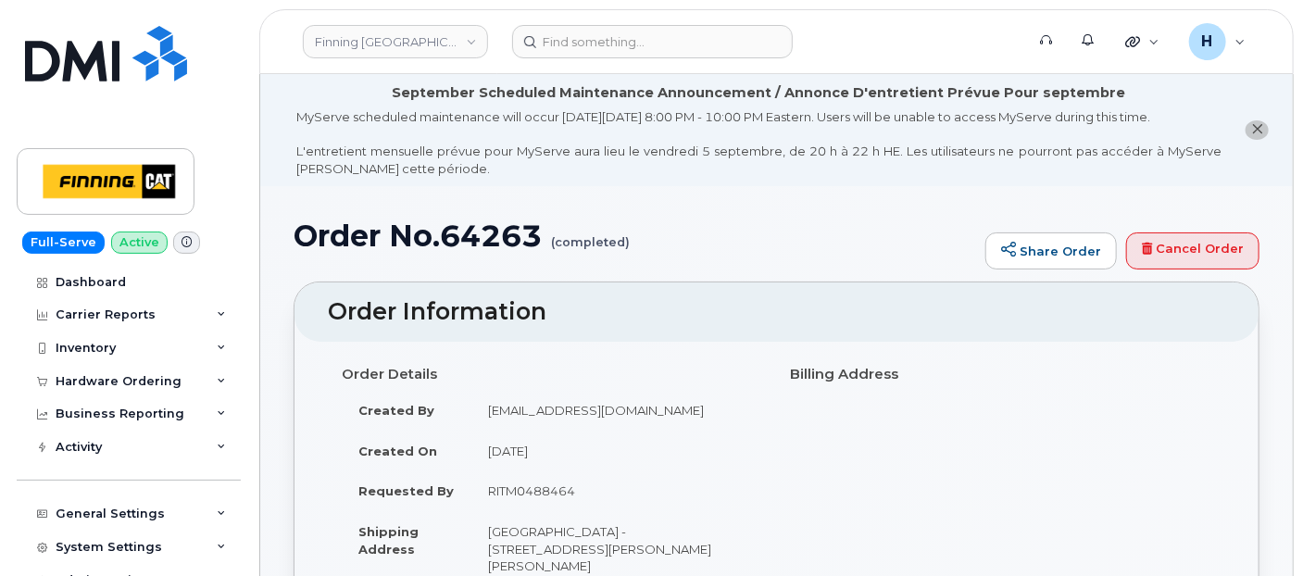
drag, startPoint x: 95, startPoint y: 390, endPoint x: 94, endPoint y: 405, distance: 14.9
click at [95, 390] on div "Hardware Ordering" at bounding box center [129, 381] width 224 height 33
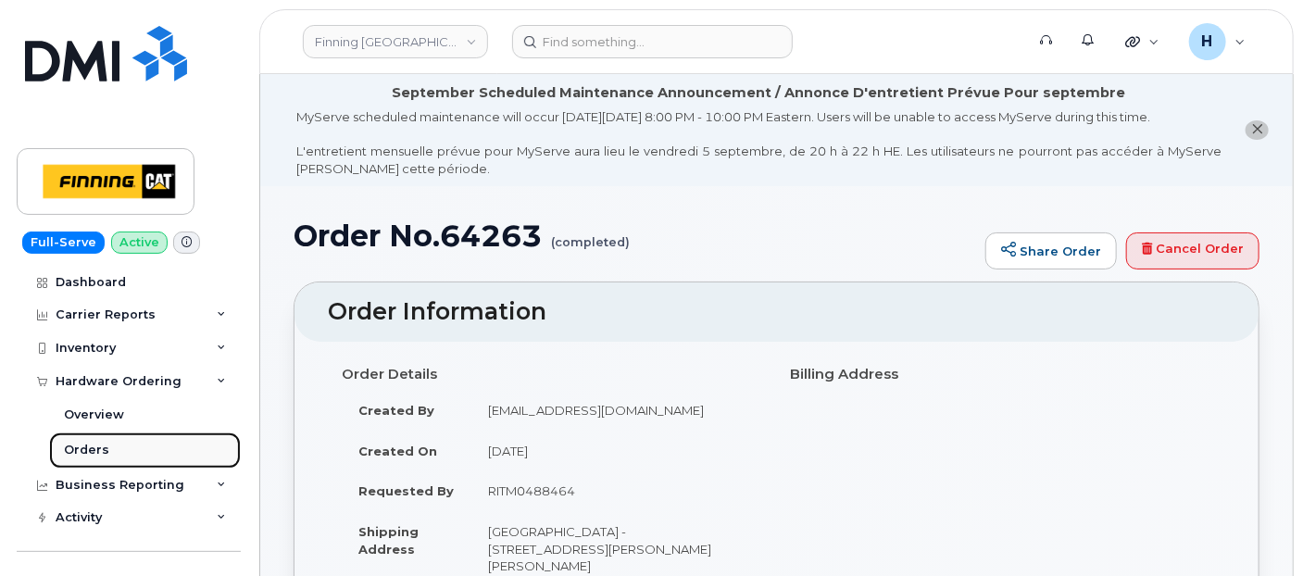
click at [94, 450] on div "Orders" at bounding box center [86, 450] width 45 height 17
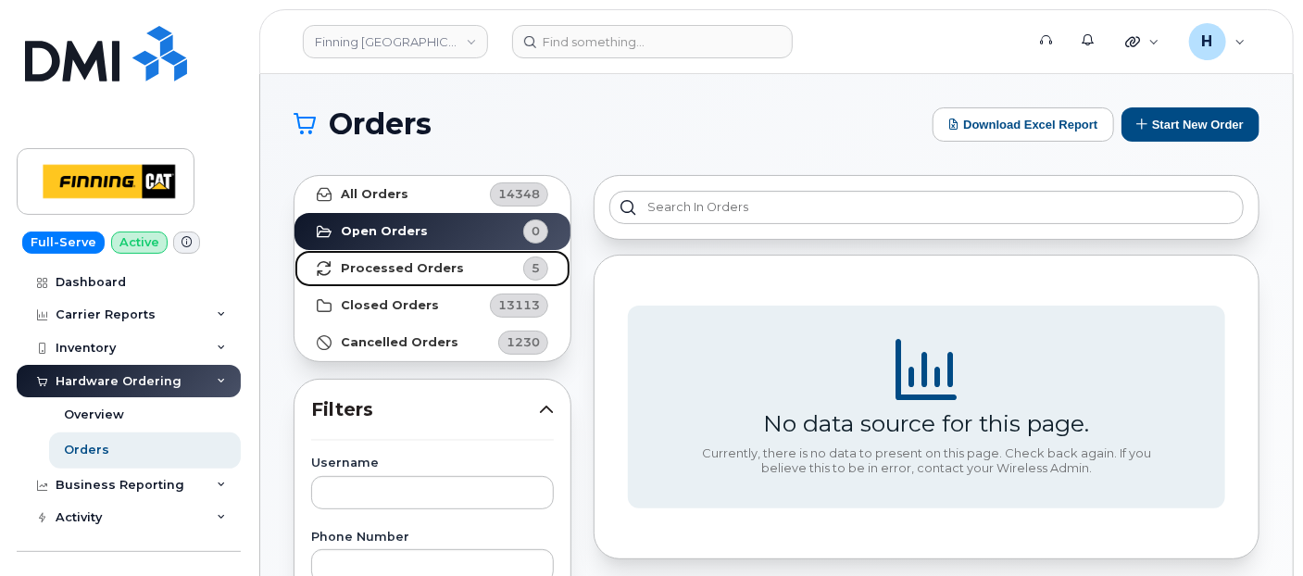
click at [492, 250] on link "Processed Orders 5" at bounding box center [433, 268] width 276 height 37
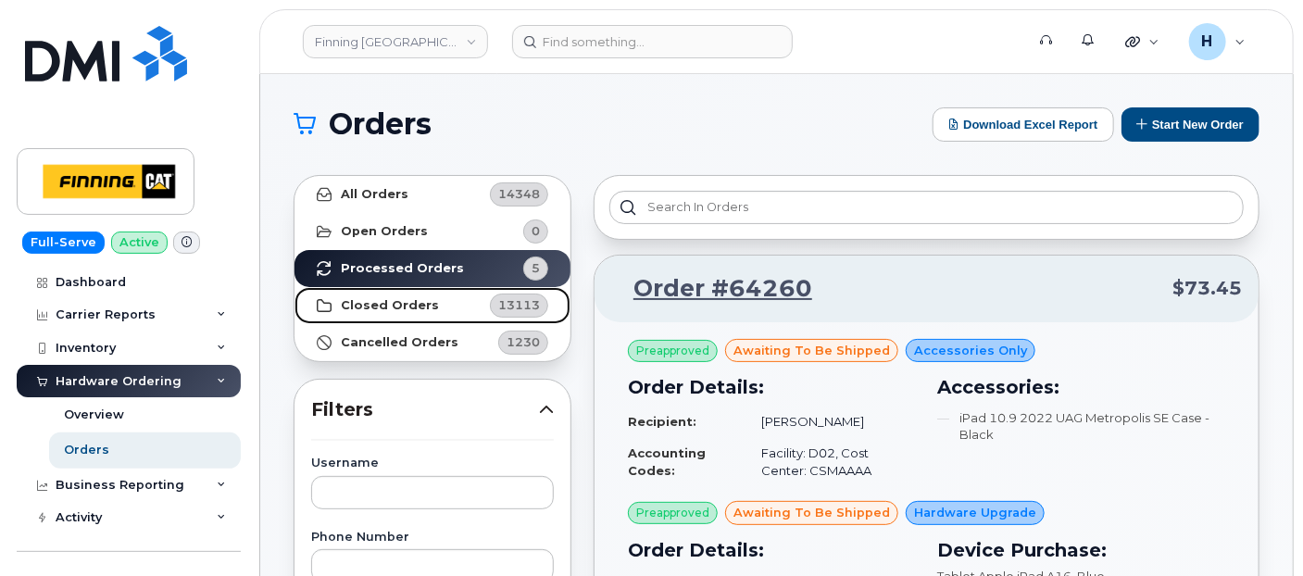
click at [409, 302] on strong "Closed Orders" at bounding box center [390, 305] width 98 height 15
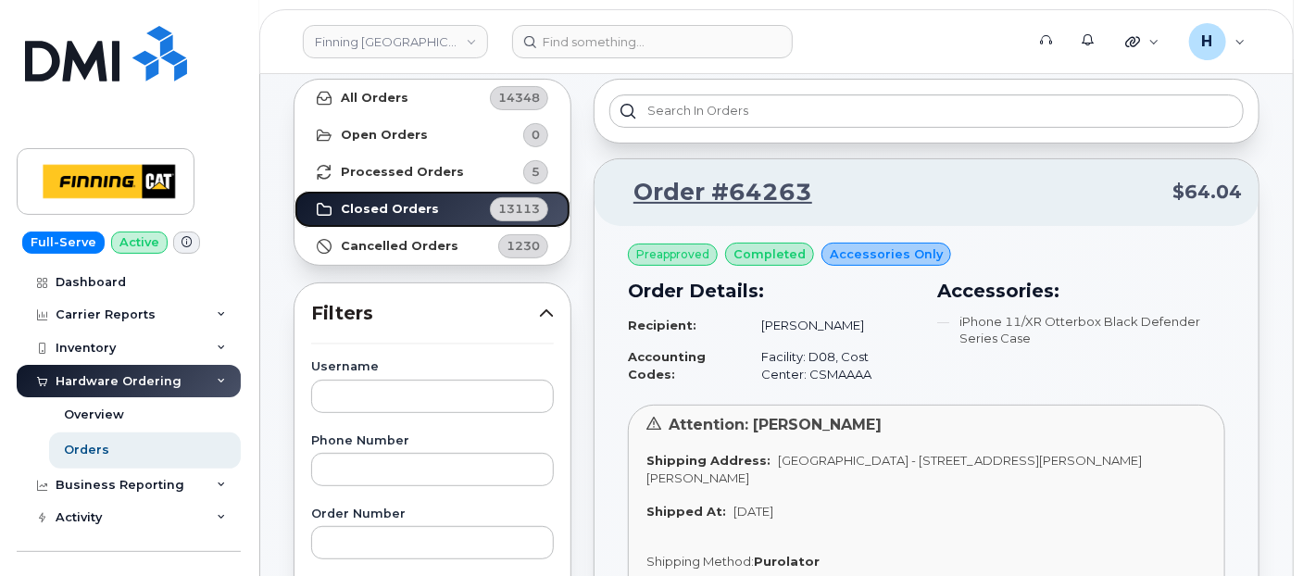
scroll to position [206, 0]
